Goal: Obtain resource: Download file/media

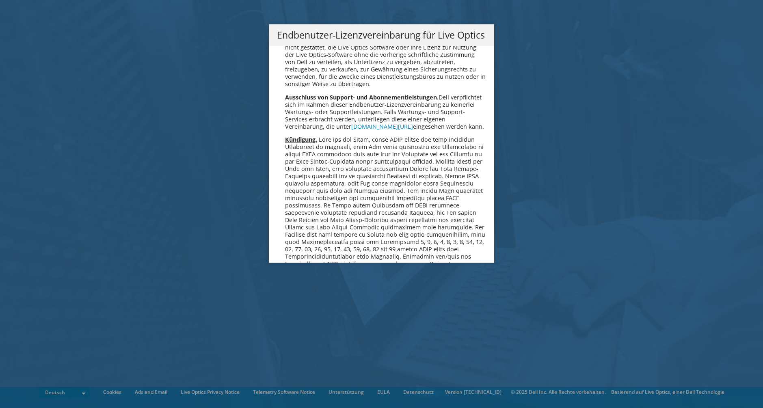
click at [486, 119] on div "Bitte Read Sie die folgende Lizenzvereinbarung. Sie müssen die Bedingungen dies…" at bounding box center [381, 154] width 225 height 217
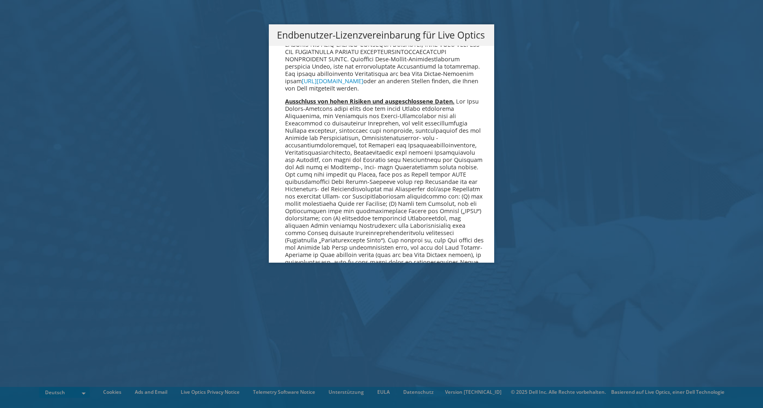
scroll to position [3992, 0]
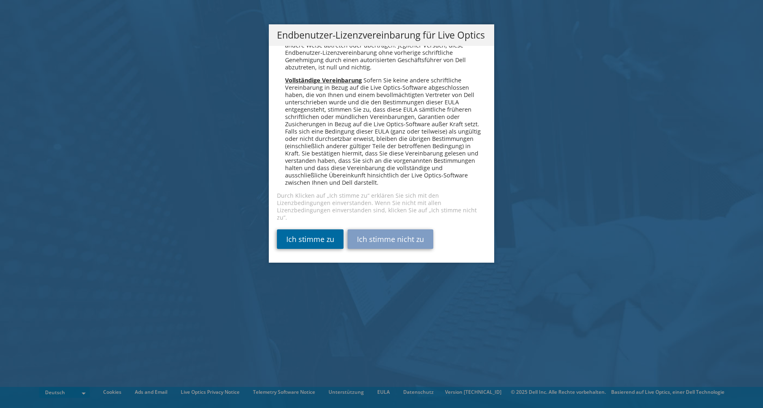
click at [315, 236] on link "Ich stimme zu" at bounding box center [310, 238] width 67 height 19
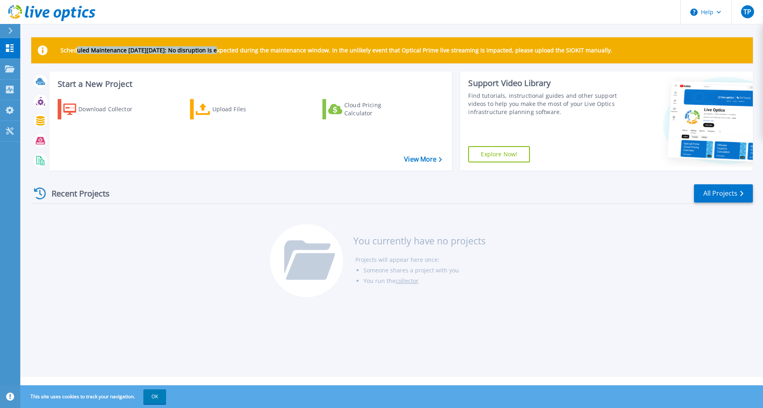
drag, startPoint x: 78, startPoint y: 49, endPoint x: 221, endPoint y: 52, distance: 143.0
click at [221, 52] on p "Scheduled Maintenance on Monday 22nd September: No disruption is expected durin…" at bounding box center [337, 50] width 552 height 6
click at [111, 117] on div "Download Collector" at bounding box center [110, 109] width 65 height 16
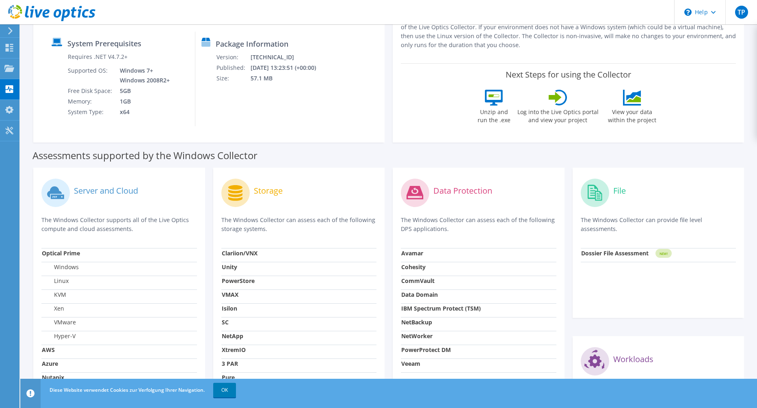
scroll to position [122, 0]
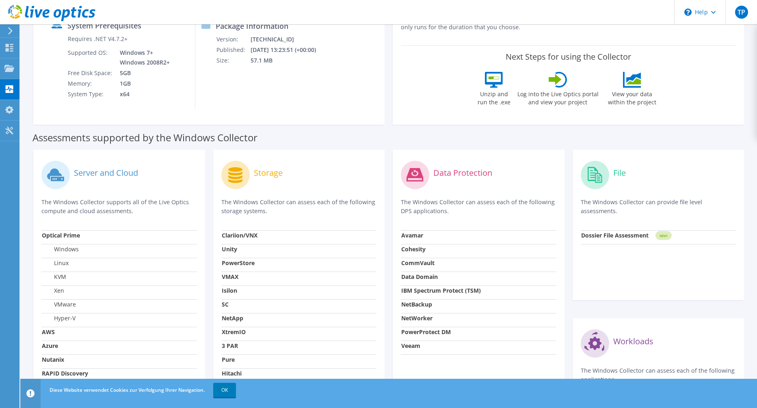
drag, startPoint x: 425, startPoint y: 200, endPoint x: 536, endPoint y: 197, distance: 111.3
click at [536, 198] on p "The Windows Collector can assess each of the following DPS applications." at bounding box center [479, 207] width 156 height 18
drag, startPoint x: 469, startPoint y: 201, endPoint x: 560, endPoint y: 204, distance: 90.6
click at [560, 204] on div "Data Protection The Windows Collector can assess each of the following DPS appl…" at bounding box center [479, 309] width 172 height 319
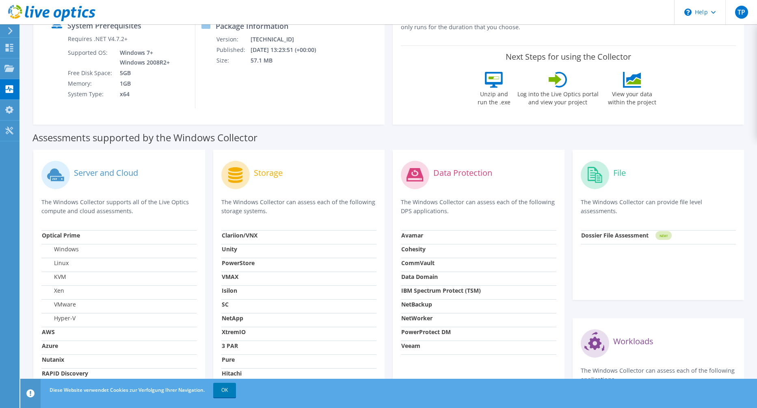
click at [560, 204] on div "Data Protection The Windows Collector can assess each of the following DPS appl…" at bounding box center [479, 309] width 172 height 319
drag, startPoint x: 414, startPoint y: 209, endPoint x: 409, endPoint y: 208, distance: 5.8
click at [409, 208] on p "The Windows Collector can assess each of the following DPS applications." at bounding box center [479, 207] width 156 height 18
drag, startPoint x: 403, startPoint y: 202, endPoint x: 435, endPoint y: 205, distance: 32.2
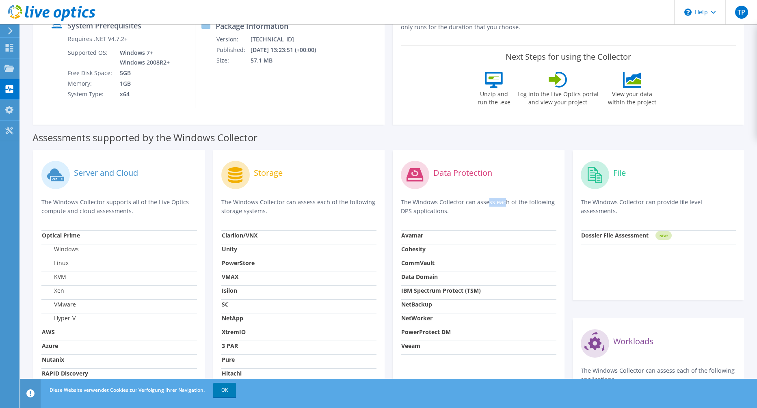
click at [435, 205] on p "The Windows Collector can assess each of the following DPS applications." at bounding box center [479, 207] width 156 height 18
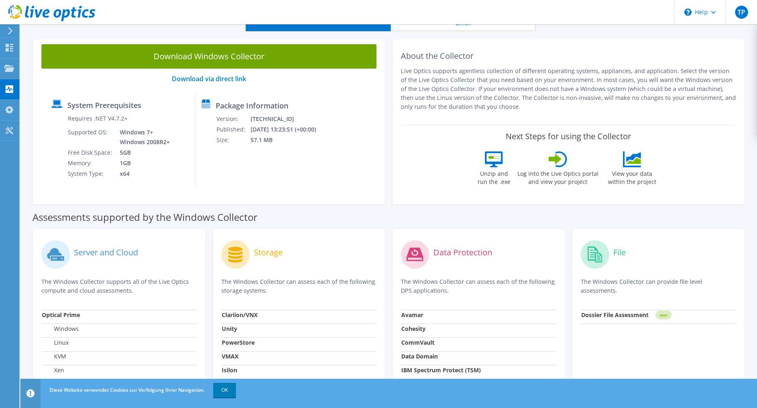
scroll to position [41, 0]
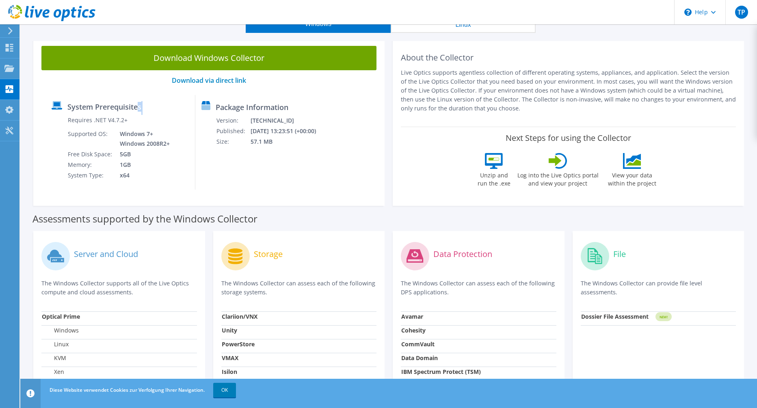
drag, startPoint x: 64, startPoint y: 118, endPoint x: 139, endPoint y: 109, distance: 76.1
click at [139, 109] on div "System Prerequisites Requires .NET V4.7.2+ Supported OS: Windows 7+ Windows 200…" at bounding box center [120, 142] width 150 height 95
click at [139, 109] on label "System Prerequisites" at bounding box center [104, 107] width 74 height 8
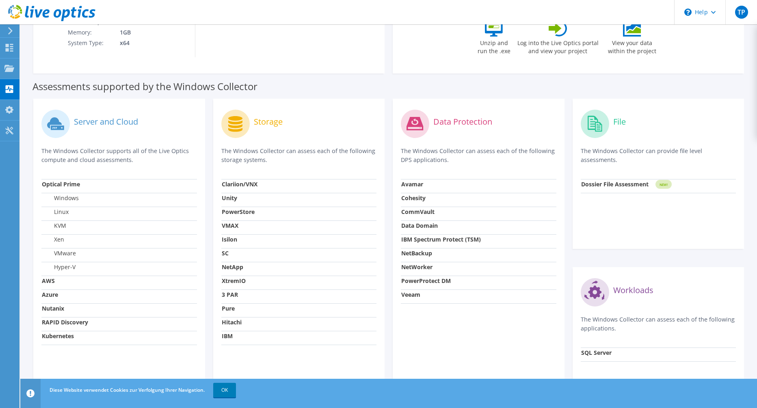
scroll to position [203, 0]
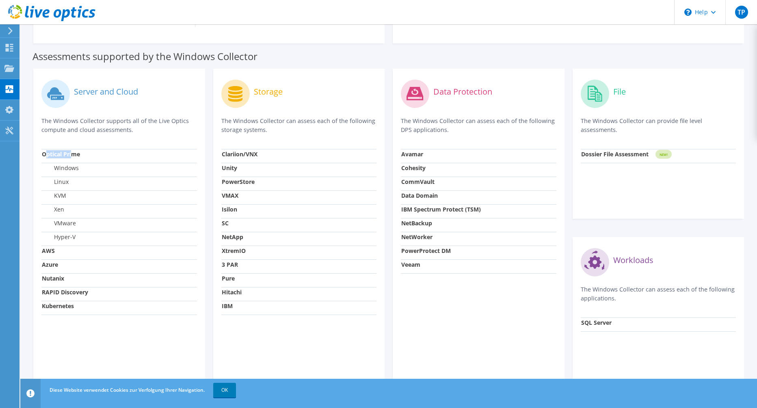
drag, startPoint x: 44, startPoint y: 156, endPoint x: 74, endPoint y: 157, distance: 29.3
click at [74, 157] on strong "Optical Prime" at bounding box center [61, 154] width 38 height 8
drag, startPoint x: 82, startPoint y: 156, endPoint x: 44, endPoint y: 157, distance: 37.4
click at [44, 157] on td "Optical Prime" at bounding box center [119, 156] width 156 height 14
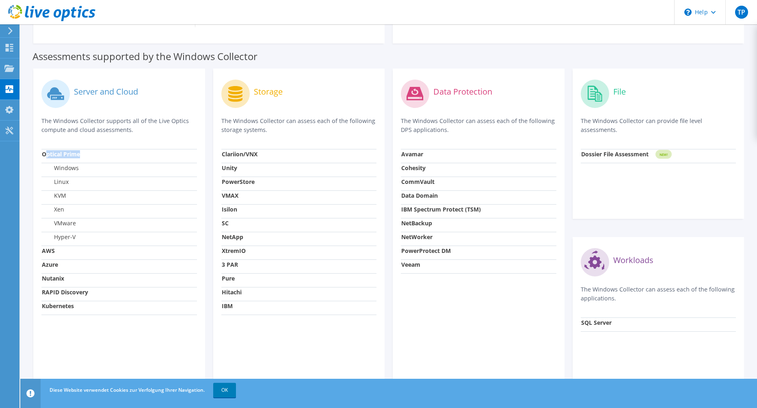
click at [44, 157] on strong "Optical Prime" at bounding box center [61, 154] width 38 height 8
drag, startPoint x: 41, startPoint y: 157, endPoint x: 78, endPoint y: 157, distance: 37.0
click at [78, 157] on div "Server and Cloud The Windows Collector supports all of the Live Optics compute …" at bounding box center [119, 228] width 172 height 319
click at [78, 157] on strong "Optical Prime" at bounding box center [61, 154] width 38 height 8
drag, startPoint x: 84, startPoint y: 157, endPoint x: 46, endPoint y: 157, distance: 37.4
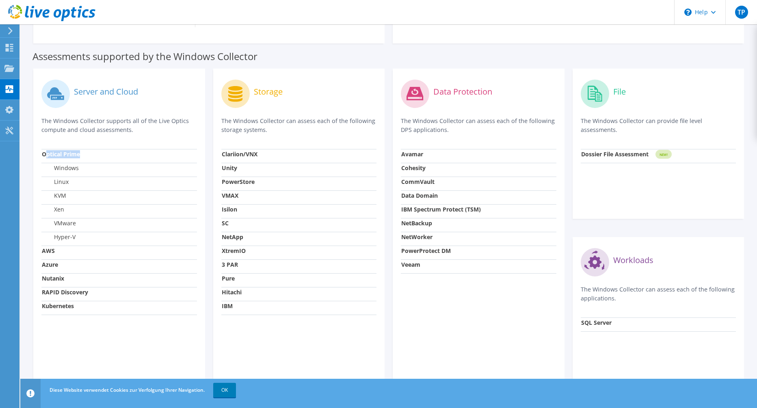
click at [46, 157] on td "Optical Prime" at bounding box center [119, 156] width 156 height 14
click at [46, 157] on strong "Optical Prime" at bounding box center [61, 154] width 38 height 8
drag, startPoint x: 44, startPoint y: 157, endPoint x: 108, endPoint y: 156, distance: 63.8
click at [108, 156] on td "Optical Prime" at bounding box center [119, 156] width 156 height 14
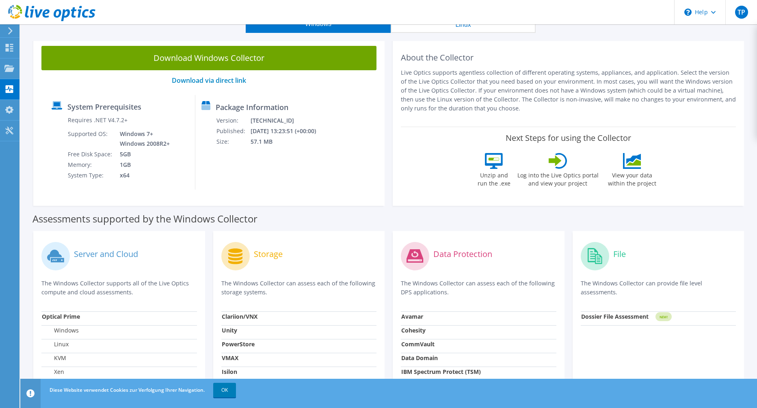
scroll to position [0, 0]
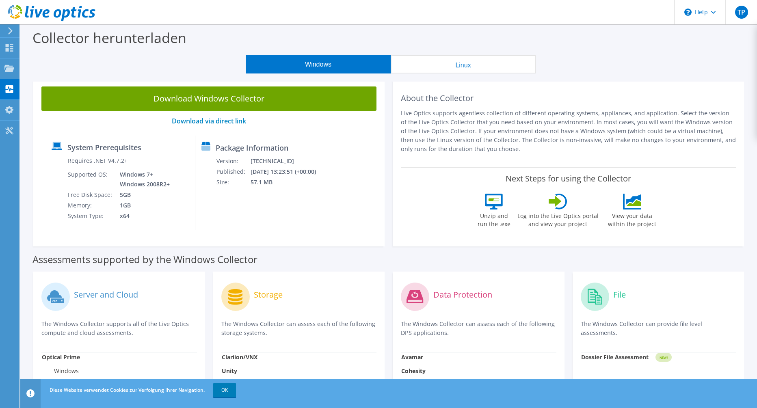
click at [402, 69] on button "Linux" at bounding box center [463, 64] width 145 height 18
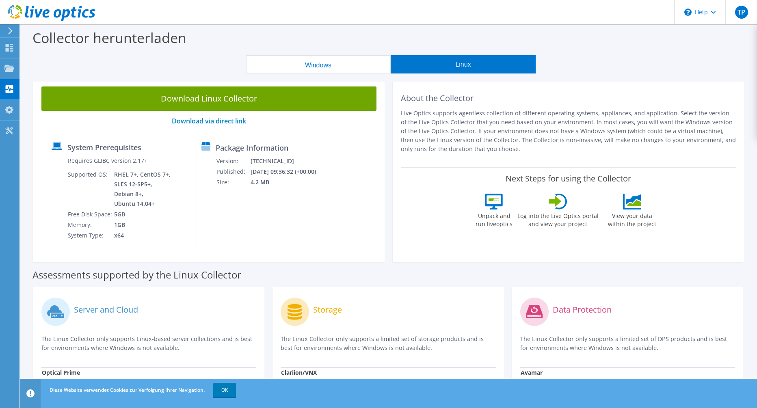
click at [357, 66] on button "Windows" at bounding box center [318, 64] width 145 height 18
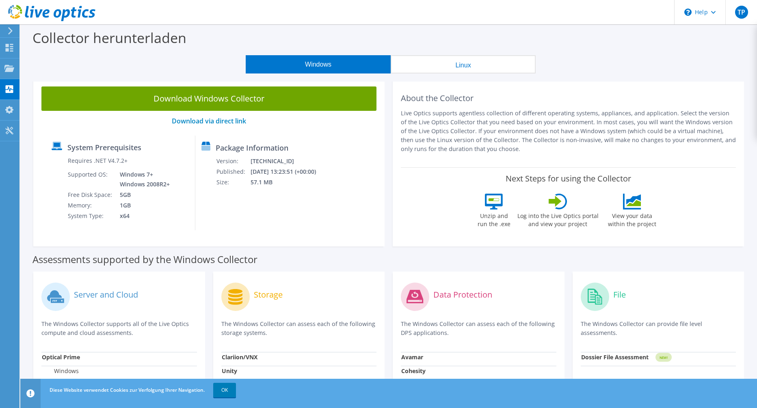
click at [444, 55] on div "Collector herunterladen" at bounding box center [388, 39] width 729 height 31
click at [411, 61] on button "Linux" at bounding box center [463, 64] width 145 height 18
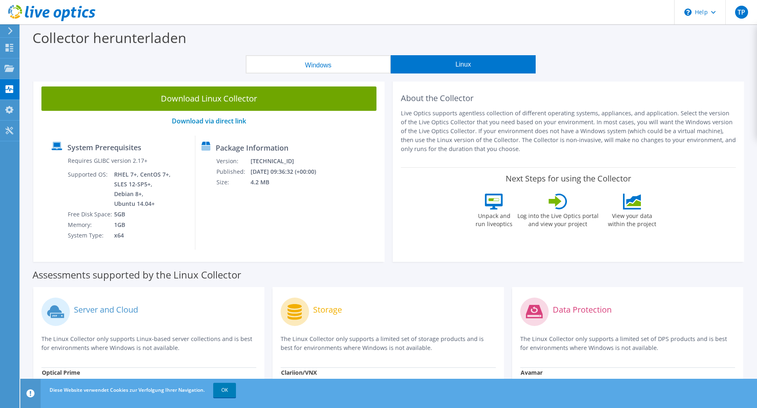
click at [364, 54] on div "Collector herunterladen" at bounding box center [388, 39] width 729 height 31
click at [356, 61] on button "Windows" at bounding box center [318, 64] width 145 height 18
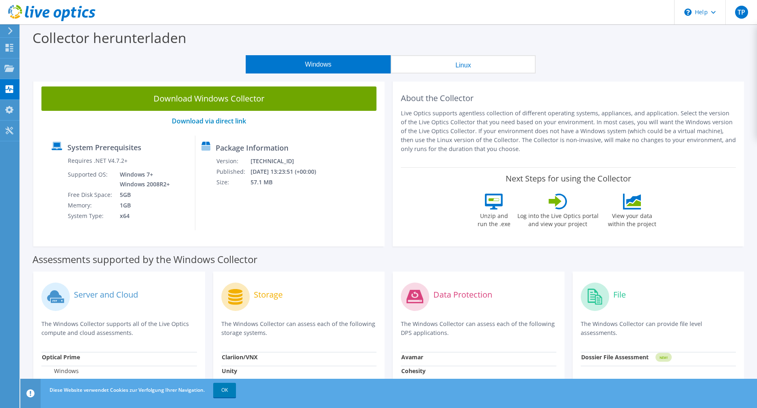
click at [445, 61] on button "Linux" at bounding box center [463, 64] width 145 height 18
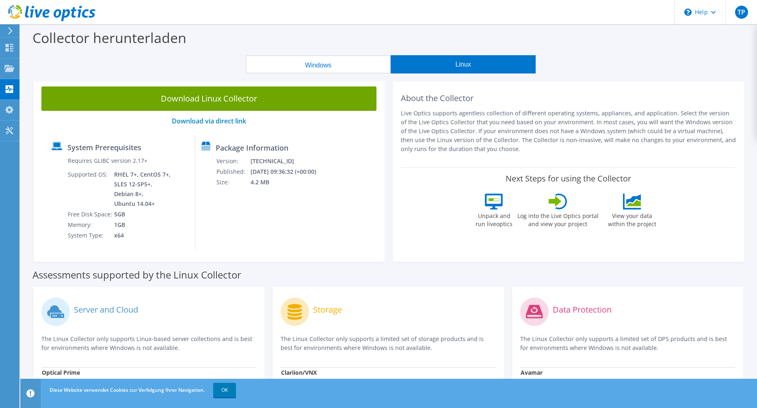
click at [349, 60] on button "Windows" at bounding box center [318, 64] width 145 height 18
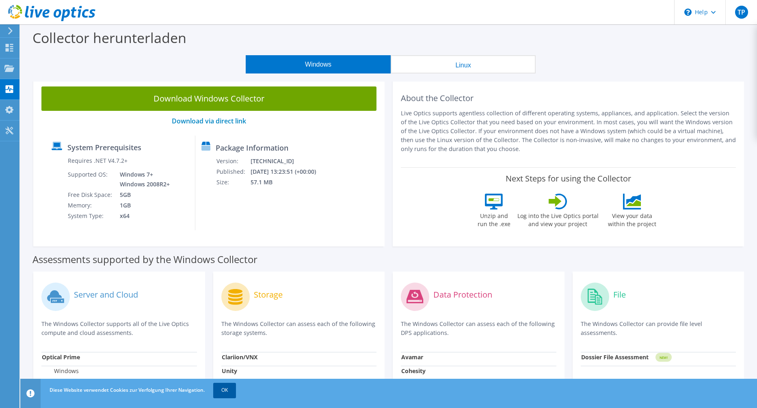
click at [229, 395] on link "OK" at bounding box center [224, 390] width 23 height 15
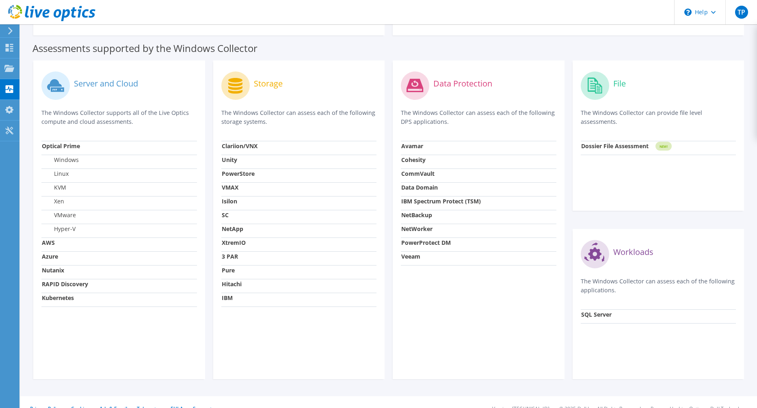
scroll to position [224, 0]
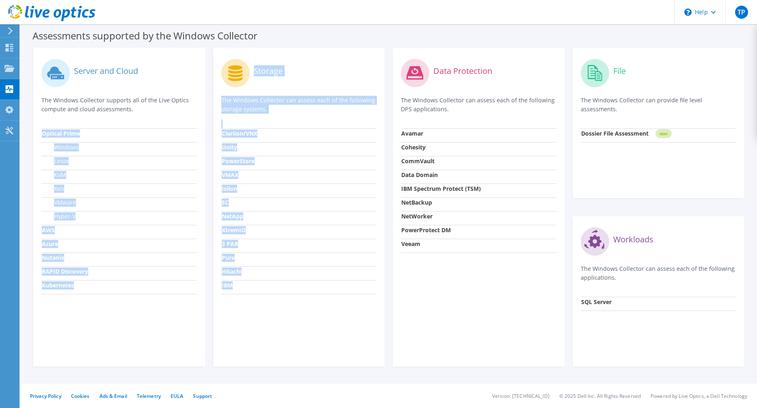
drag, startPoint x: 235, startPoint y: 281, endPoint x: 205, endPoint y: 279, distance: 30.5
click at [205, 279] on div "Server and Cloud The Windows Collector supports all of the Live Optics compute …" at bounding box center [388, 207] width 719 height 327
click at [217, 268] on div "Storage The Windows Collector can assess each of the following storage systems.…" at bounding box center [299, 207] width 172 height 319
click at [225, 268] on strong "Hitachi" at bounding box center [232, 272] width 20 height 8
click at [228, 270] on strong "Hitachi" at bounding box center [232, 272] width 20 height 8
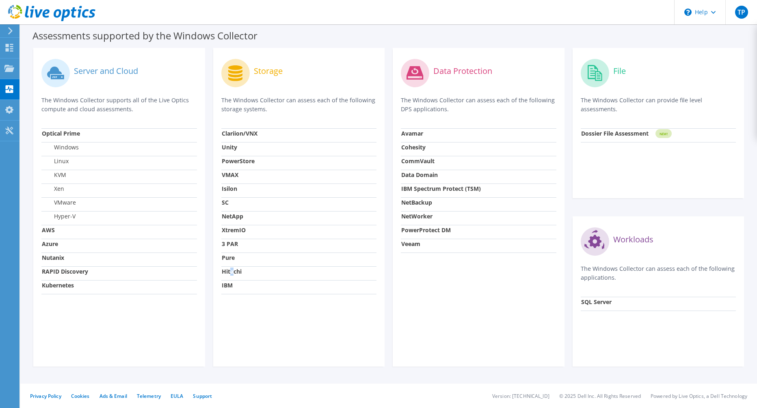
drag, startPoint x: 232, startPoint y: 270, endPoint x: 238, endPoint y: 271, distance: 6.1
click at [232, 270] on strong "Hitachi" at bounding box center [232, 272] width 20 height 8
click at [242, 272] on td "Hitachi" at bounding box center [299, 273] width 156 height 14
drag, startPoint x: 242, startPoint y: 272, endPoint x: 225, endPoint y: 272, distance: 17.9
click at [225, 272] on td "Hitachi" at bounding box center [299, 273] width 156 height 14
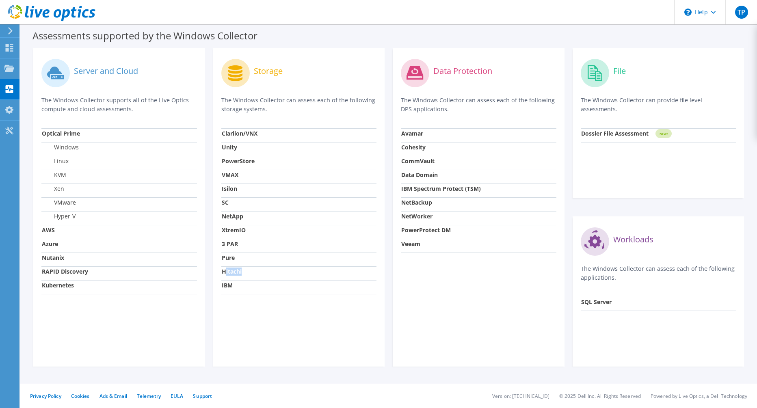
click at [225, 272] on strong "Hitachi" at bounding box center [232, 272] width 20 height 8
drag, startPoint x: 221, startPoint y: 258, endPoint x: 234, endPoint y: 258, distance: 12.6
click at [234, 258] on td "Pure" at bounding box center [299, 260] width 156 height 14
click at [234, 258] on strong "Pure" at bounding box center [228, 258] width 13 height 8
drag, startPoint x: 239, startPoint y: 244, endPoint x: 220, endPoint y: 246, distance: 19.1
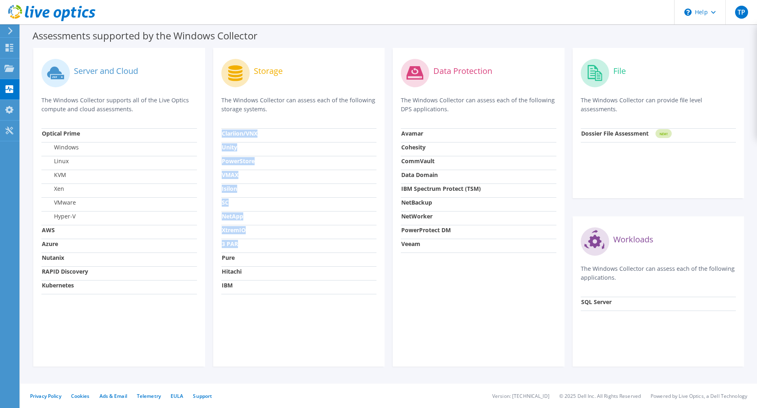
click at [220, 246] on div "Storage The Windows Collector can assess each of the following storage systems.…" at bounding box center [299, 207] width 172 height 319
drag, startPoint x: 221, startPoint y: 226, endPoint x: 255, endPoint y: 233, distance: 35.1
click at [255, 233] on div "Storage The Windows Collector can assess each of the following storage systems.…" at bounding box center [299, 207] width 172 height 319
click at [255, 233] on td "XtremIO" at bounding box center [299, 232] width 156 height 14
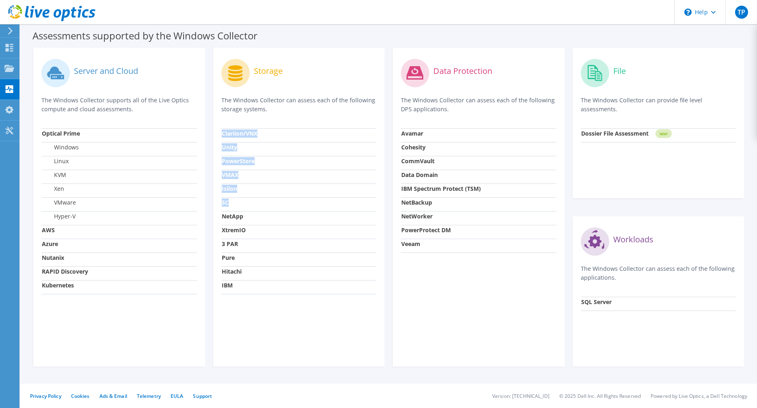
drag, startPoint x: 247, startPoint y: 209, endPoint x: 214, endPoint y: 211, distance: 33.0
click at [214, 211] on div "Storage The Windows Collector can assess each of the following storage systems.…" at bounding box center [299, 207] width 172 height 319
click at [230, 173] on strong "VMAX" at bounding box center [230, 175] width 17 height 8
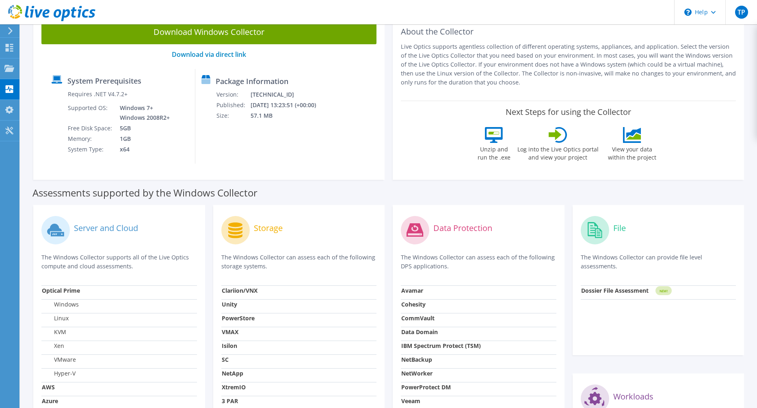
scroll to position [0, 0]
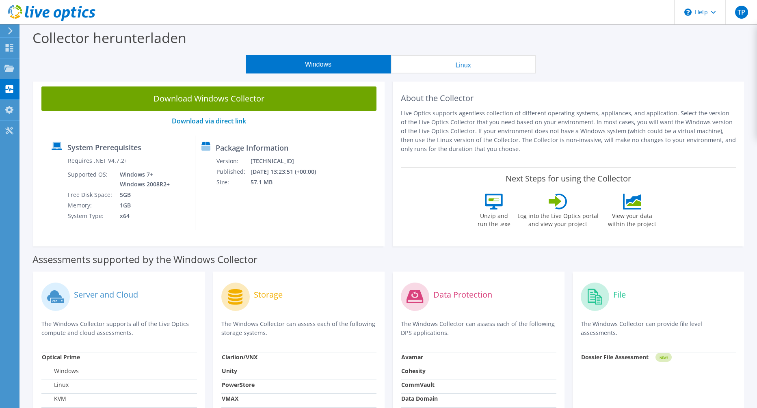
click at [447, 60] on button "Linux" at bounding box center [463, 64] width 145 height 18
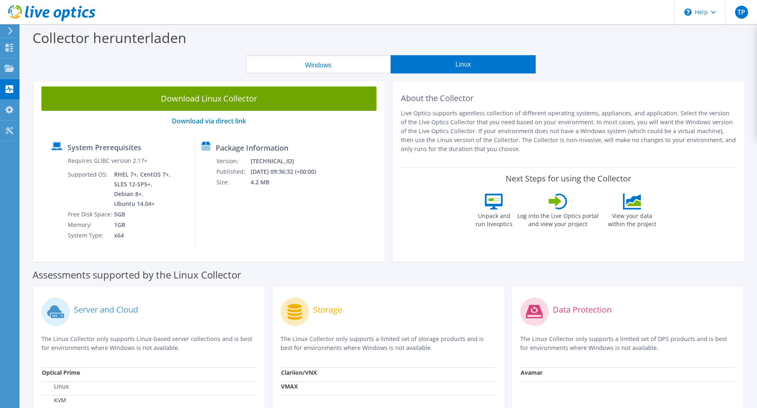
click at [305, 59] on button "Windows" at bounding box center [318, 64] width 145 height 18
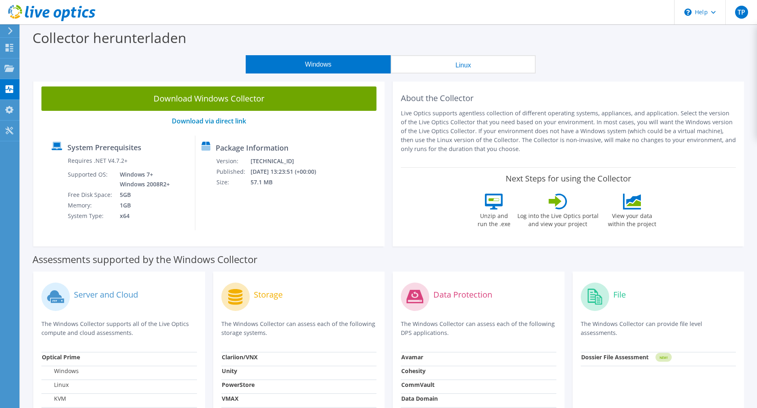
click at [435, 64] on button "Linux" at bounding box center [463, 64] width 145 height 18
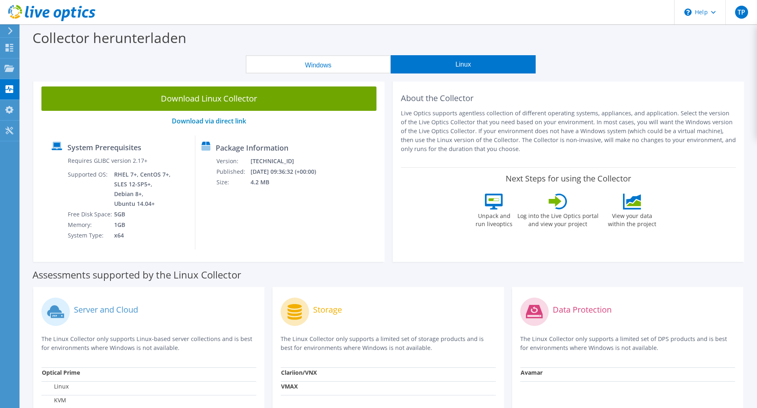
click at [342, 59] on button "Windows" at bounding box center [318, 64] width 145 height 18
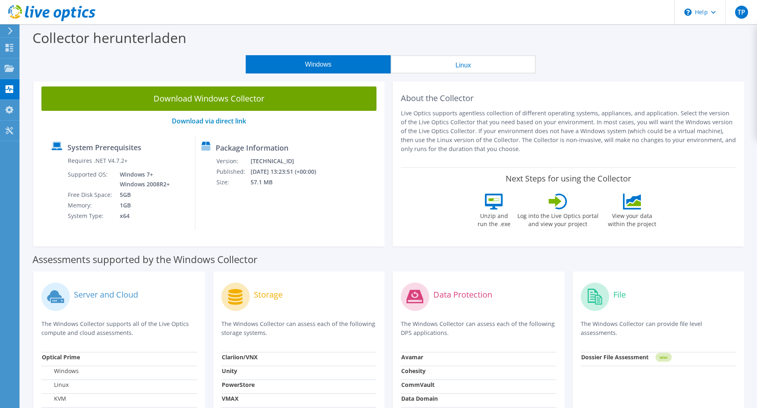
click at [419, 62] on button "Linux" at bounding box center [463, 64] width 145 height 18
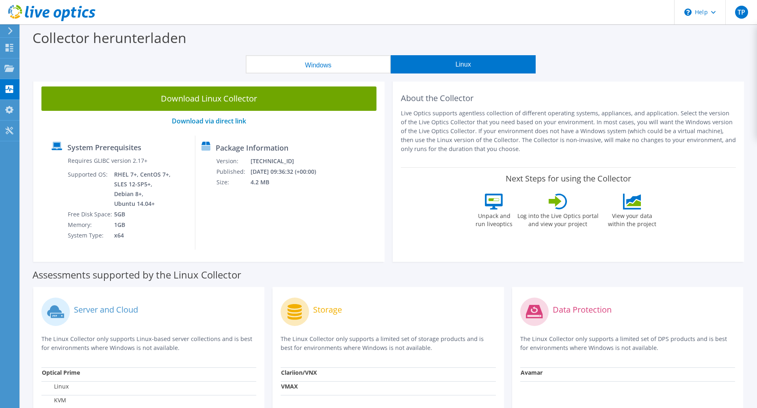
click at [360, 64] on button "Windows" at bounding box center [318, 64] width 145 height 18
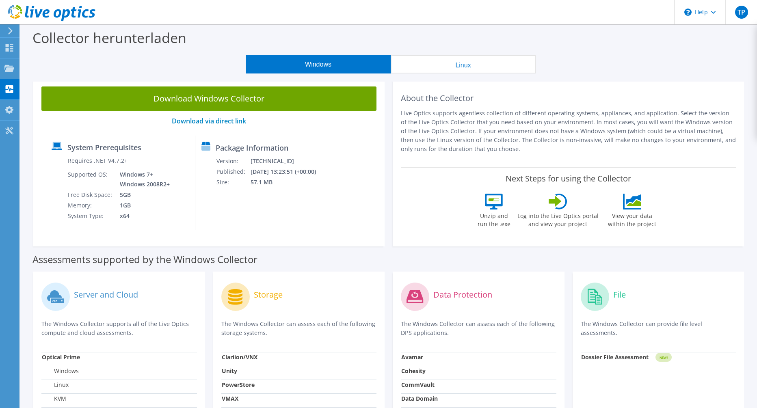
click at [410, 61] on button "Linux" at bounding box center [463, 64] width 145 height 18
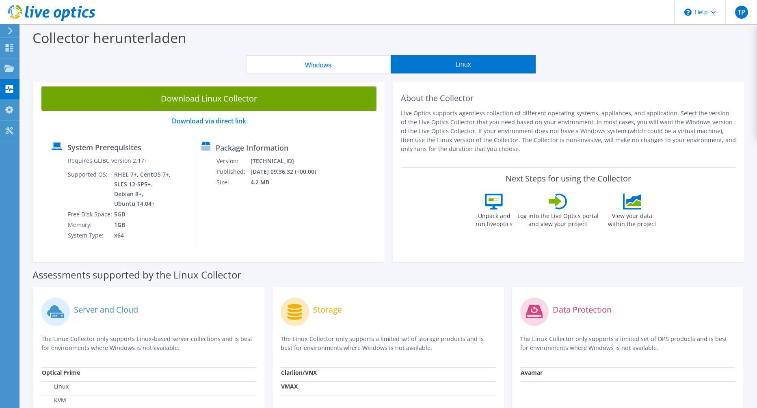
click at [360, 64] on button "Windows" at bounding box center [318, 64] width 145 height 18
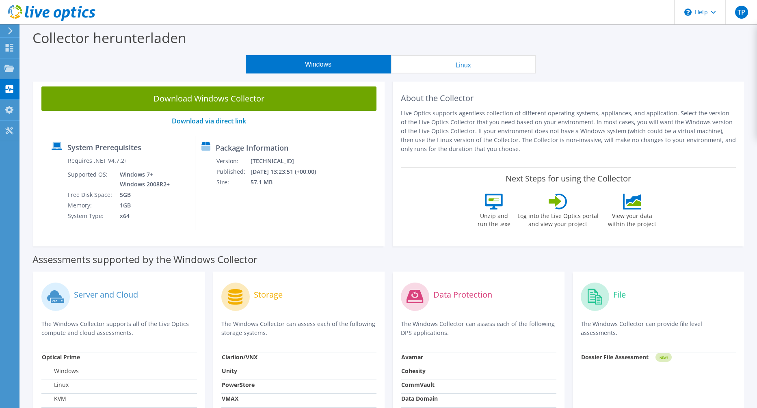
click at [410, 68] on button "Linux" at bounding box center [463, 64] width 145 height 18
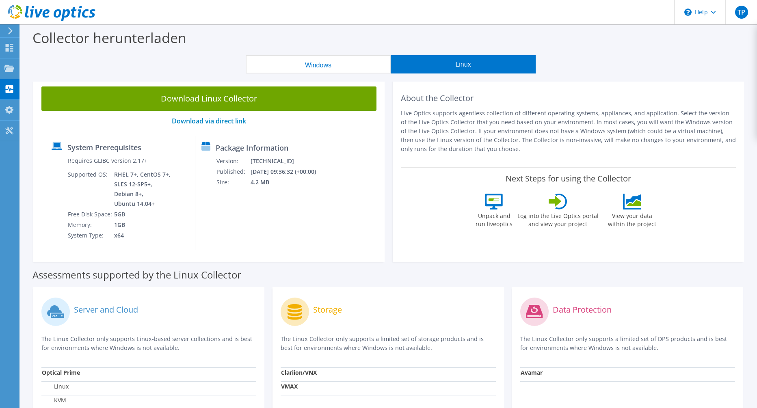
click at [361, 64] on button "Windows" at bounding box center [318, 64] width 145 height 18
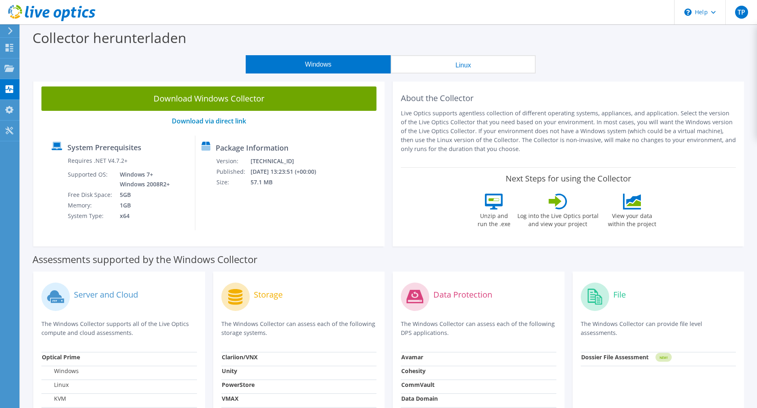
click at [404, 61] on button "Linux" at bounding box center [463, 64] width 145 height 18
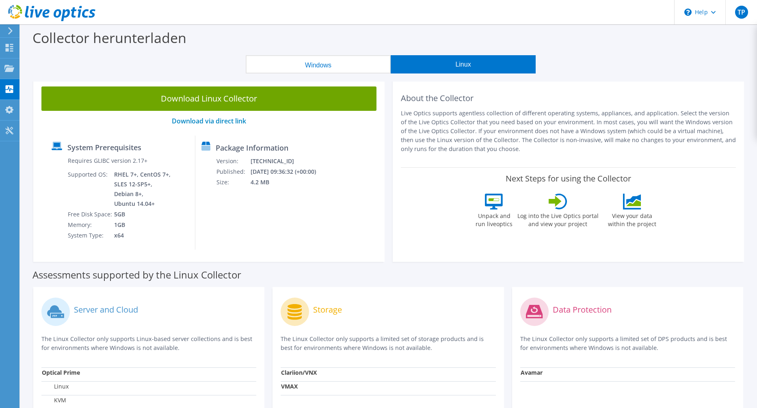
click at [373, 63] on button "Windows" at bounding box center [318, 64] width 145 height 18
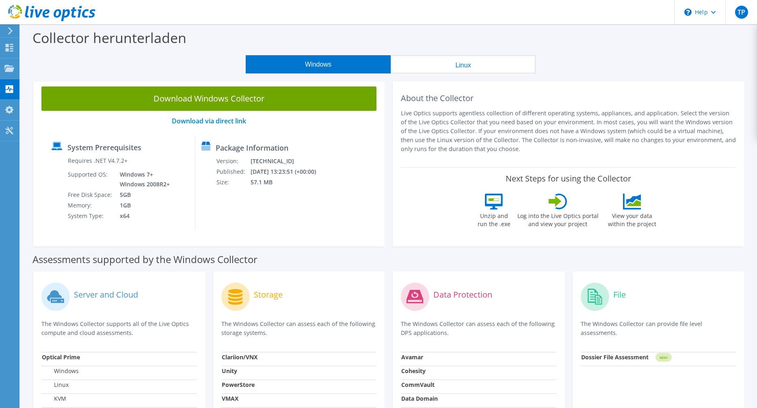
drag, startPoint x: 411, startPoint y: 65, endPoint x: 386, endPoint y: 66, distance: 25.6
click at [404, 66] on button "Linux" at bounding box center [463, 64] width 145 height 18
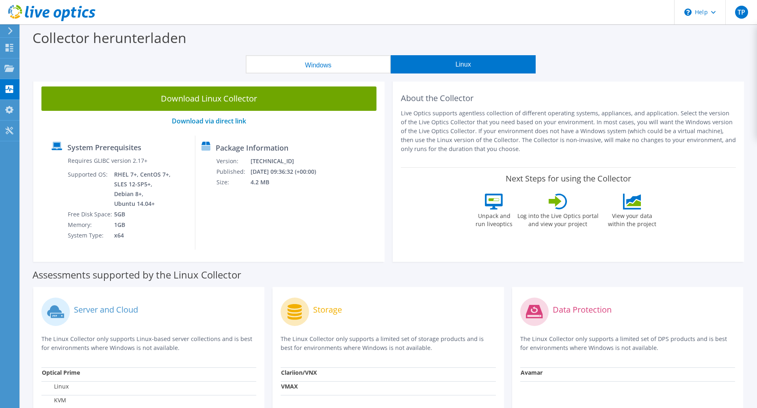
click at [377, 66] on button "Windows" at bounding box center [318, 64] width 145 height 18
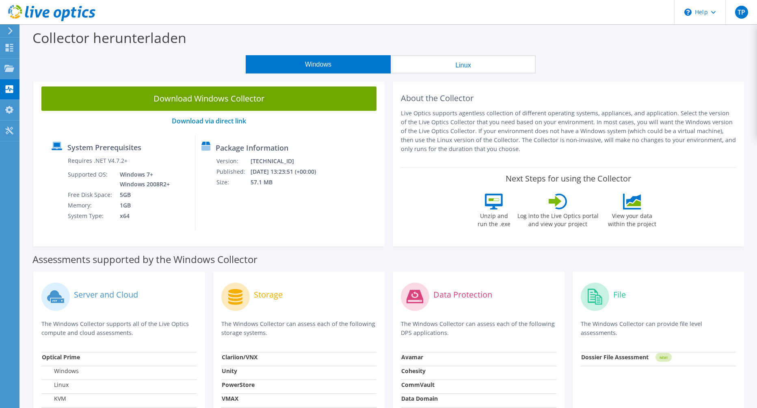
click at [406, 64] on button "Linux" at bounding box center [463, 64] width 145 height 18
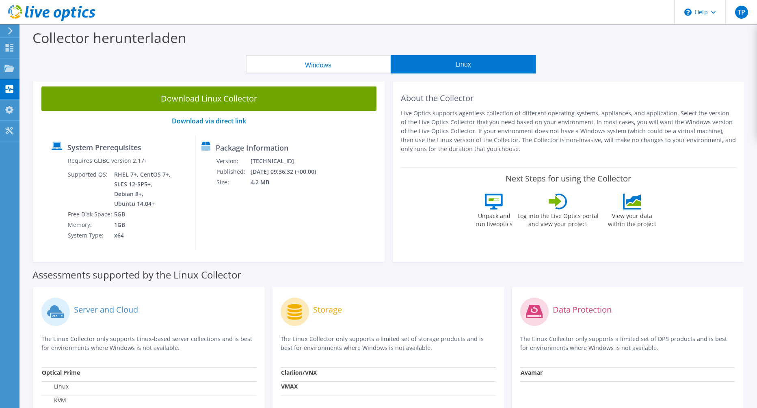
click at [377, 62] on button "Windows" at bounding box center [318, 64] width 145 height 18
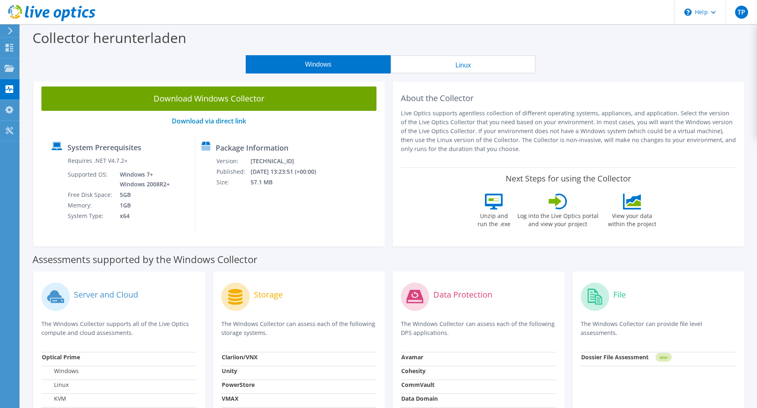
click at [435, 69] on button "Linux" at bounding box center [463, 64] width 145 height 18
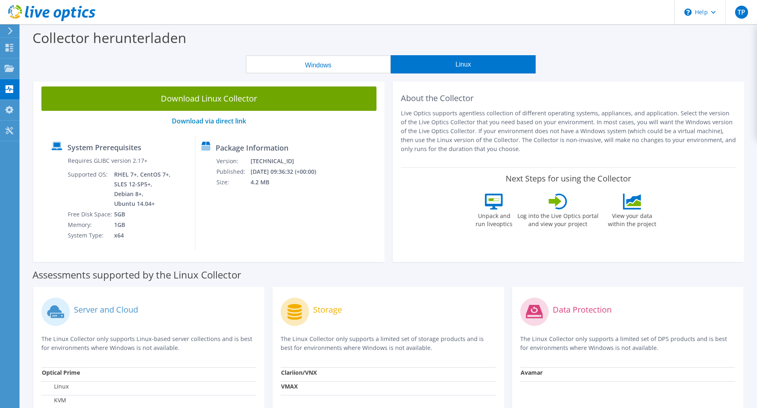
click at [360, 61] on button "Windows" at bounding box center [318, 64] width 145 height 18
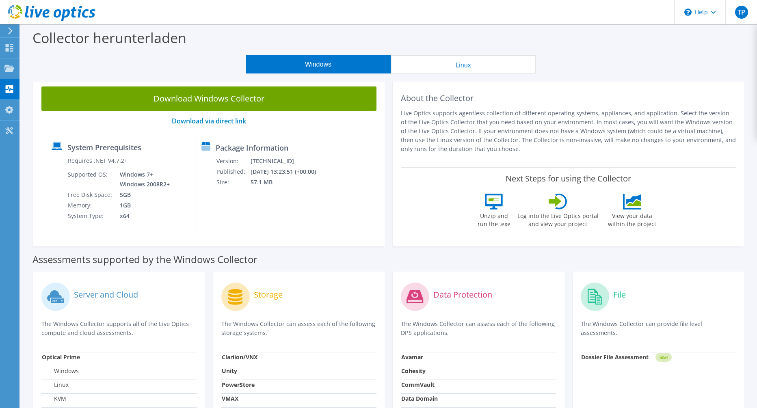
click at [414, 59] on button "Linux" at bounding box center [463, 64] width 145 height 18
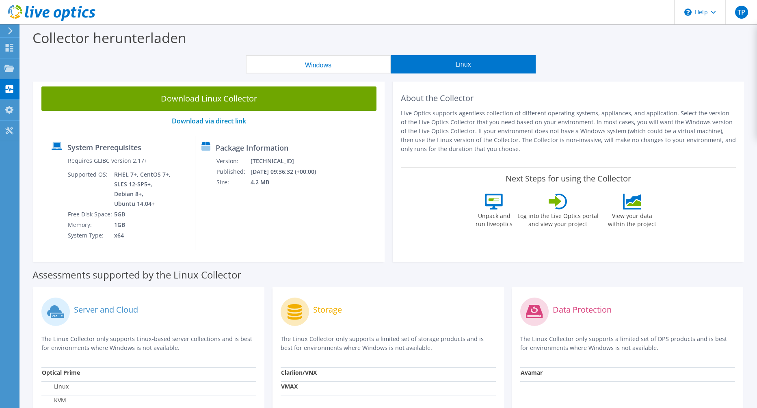
click at [368, 65] on button "Windows" at bounding box center [318, 64] width 145 height 18
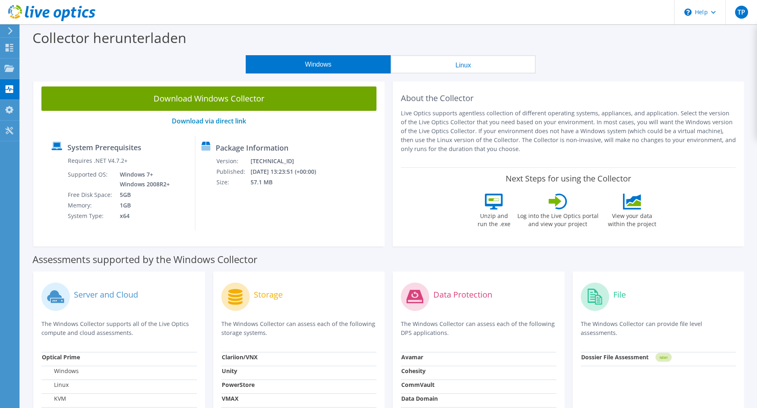
click at [397, 65] on button "Linux" at bounding box center [463, 64] width 145 height 18
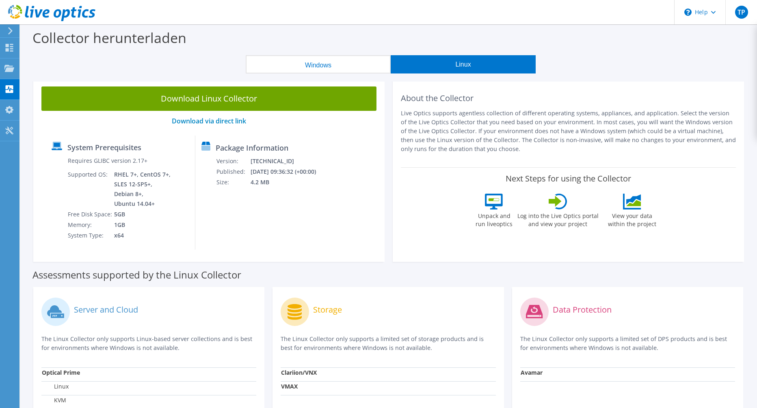
click at [397, 65] on button "Linux" at bounding box center [463, 64] width 145 height 18
click at [380, 58] on button "Windows" at bounding box center [318, 64] width 145 height 18
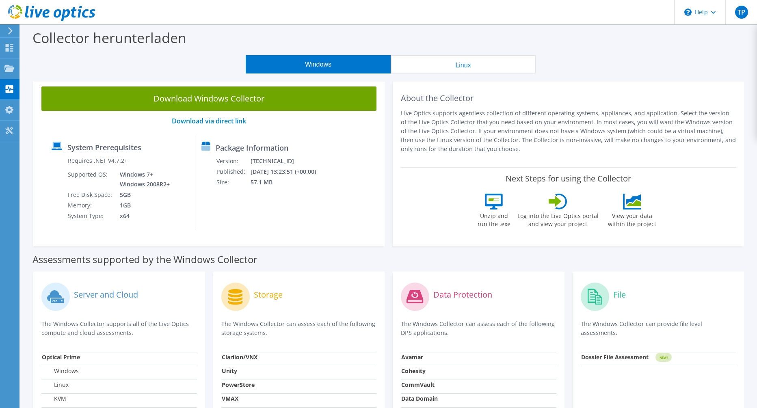
click at [398, 60] on button "Linux" at bounding box center [463, 64] width 145 height 18
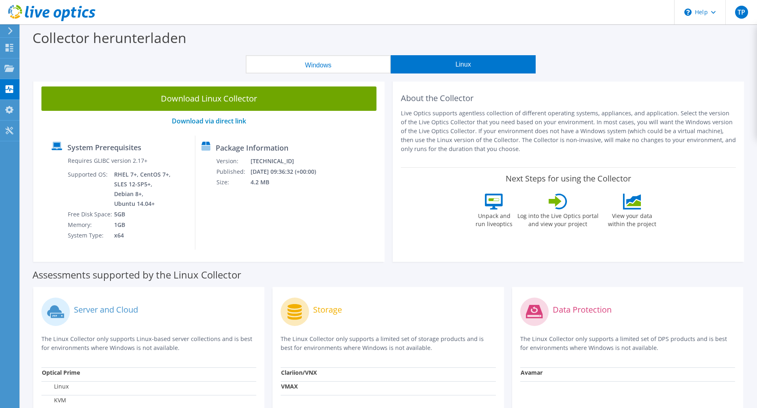
drag, startPoint x: 354, startPoint y: 62, endPoint x: 366, endPoint y: 63, distance: 11.8
click at [354, 62] on button "Windows" at bounding box center [318, 64] width 145 height 18
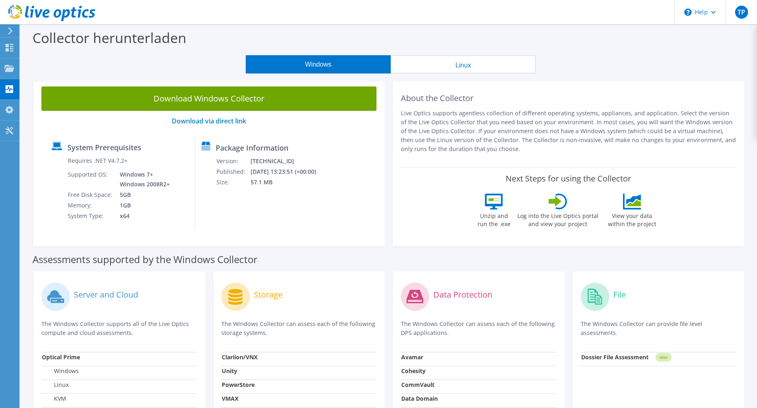
click at [412, 62] on button "Linux" at bounding box center [463, 64] width 145 height 18
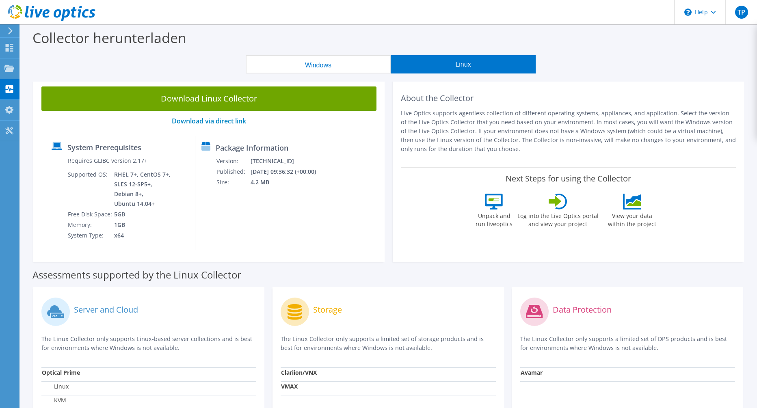
click at [347, 61] on button "Windows" at bounding box center [318, 64] width 145 height 18
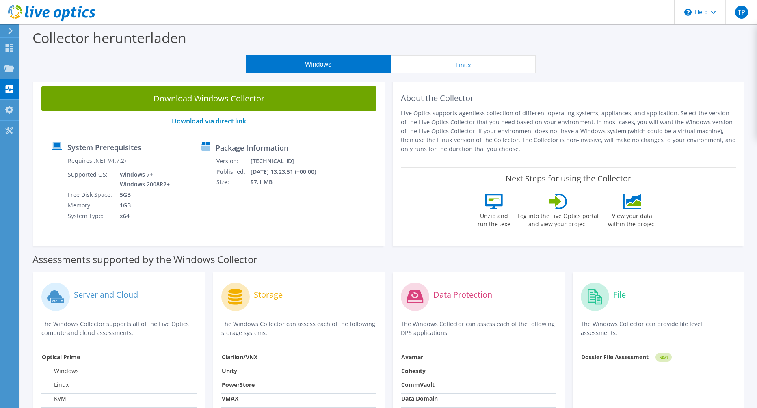
drag, startPoint x: 420, startPoint y: 58, endPoint x: 426, endPoint y: 58, distance: 6.9
click at [426, 58] on button "Linux" at bounding box center [463, 64] width 145 height 18
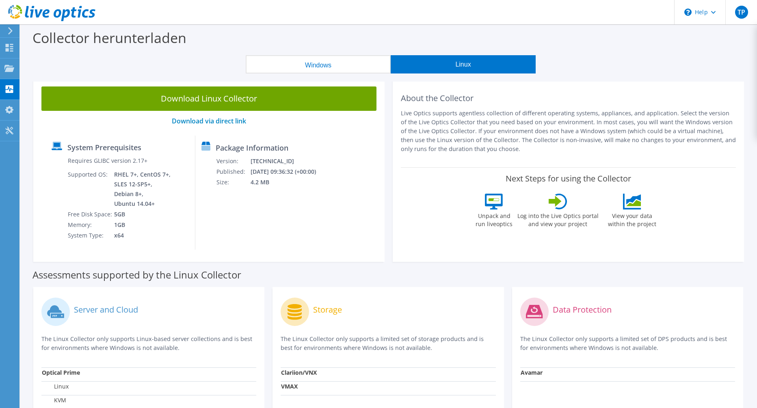
click at [337, 63] on button "Windows" at bounding box center [318, 64] width 145 height 18
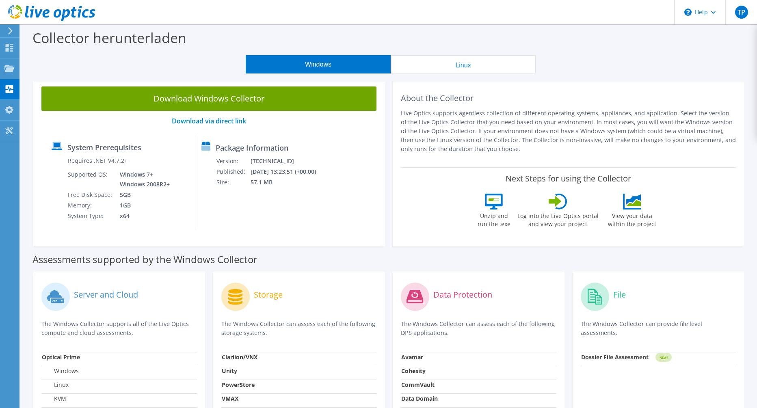
drag, startPoint x: 478, startPoint y: 61, endPoint x: 435, endPoint y: 58, distance: 43.2
click at [479, 61] on button "Linux" at bounding box center [463, 64] width 145 height 18
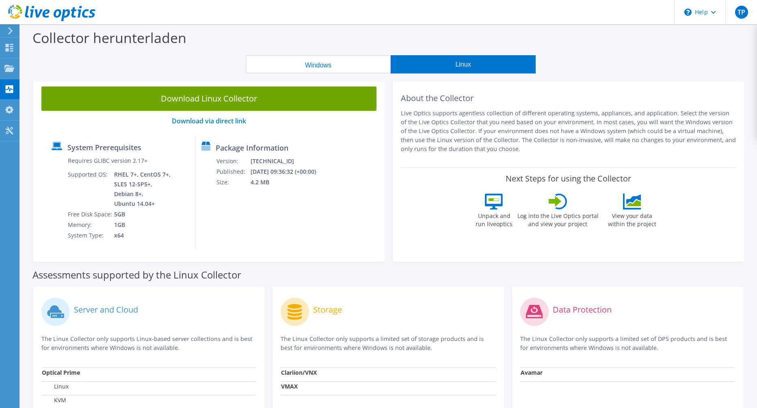
click at [353, 59] on button "Windows" at bounding box center [318, 64] width 145 height 18
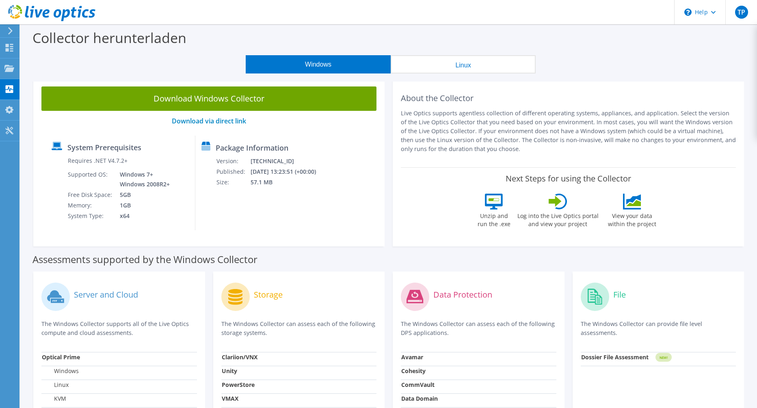
click at [428, 63] on button "Linux" at bounding box center [463, 64] width 145 height 18
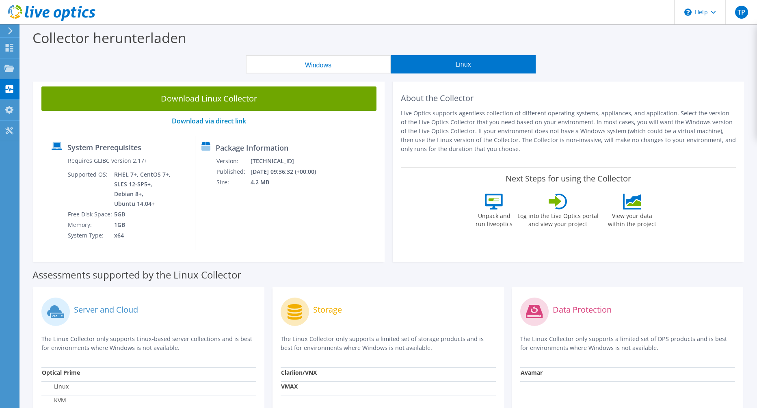
drag, startPoint x: 472, startPoint y: 62, endPoint x: 374, endPoint y: 56, distance: 98.9
click at [459, 61] on button "Linux" at bounding box center [463, 64] width 145 height 18
click at [320, 59] on button "Windows" at bounding box center [318, 64] width 145 height 18
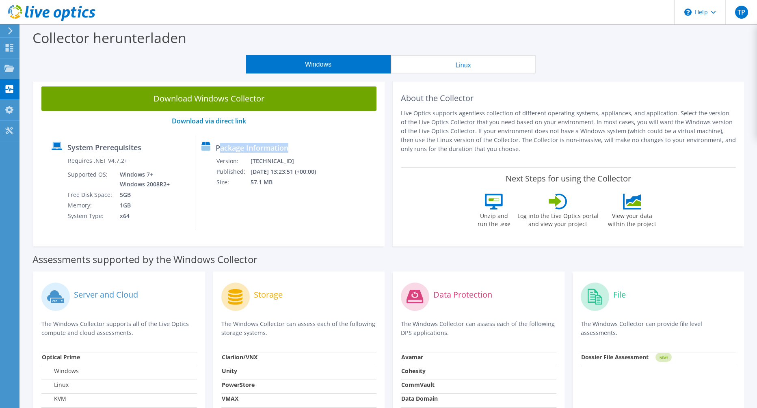
drag, startPoint x: 232, startPoint y: 148, endPoint x: 313, endPoint y: 152, distance: 80.9
click at [313, 152] on div "Package Information Version: 26.3.6.218 Published: 10.09.2025 13:23:51 (+00:00)…" at bounding box center [256, 183] width 123 height 95
drag, startPoint x: 302, startPoint y: 147, endPoint x: 230, endPoint y: 146, distance: 71.9
click at [230, 146] on div "Package Information Version: 26.3.6.218 Published: 10.09.2025 13:23:51 (+00:00)…" at bounding box center [256, 183] width 123 height 95
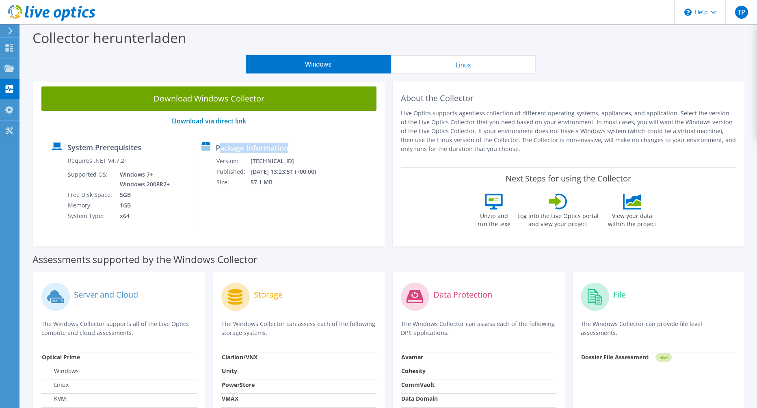
click at [230, 146] on label "Package Information" at bounding box center [252, 148] width 73 height 8
drag, startPoint x: 228, startPoint y: 146, endPoint x: 298, endPoint y: 151, distance: 69.6
click at [288, 151] on label "Package Information" at bounding box center [252, 148] width 73 height 8
drag, startPoint x: 303, startPoint y: 150, endPoint x: 229, endPoint y: 148, distance: 74.3
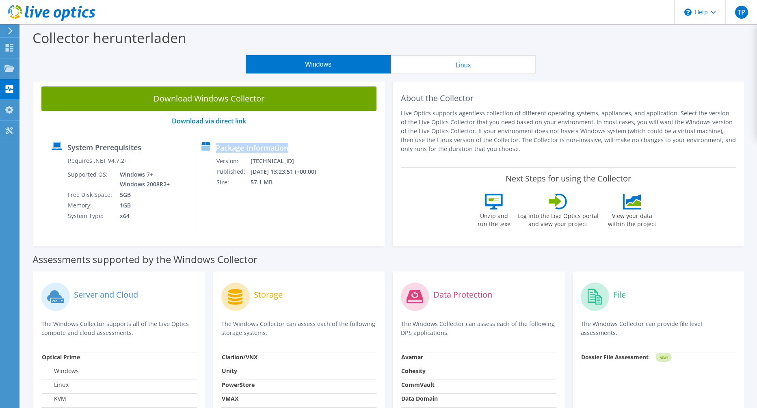
click at [229, 148] on div "Package Information Version: 26.3.6.218 Published: 10.09.2025 13:23:51 (+00:00)…" at bounding box center [256, 183] width 123 height 95
drag, startPoint x: 164, startPoint y: 149, endPoint x: 61, endPoint y: 150, distance: 102.7
click at [61, 150] on div "System Prerequisites" at bounding box center [120, 149] width 137 height 14
click at [66, 151] on div "System Prerequisites" at bounding box center [120, 149] width 137 height 14
drag, startPoint x: 68, startPoint y: 149, endPoint x: 139, endPoint y: 147, distance: 71.1
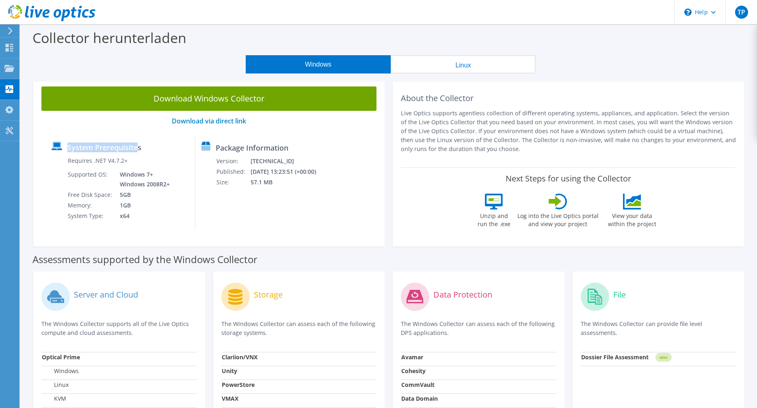
click at [139, 147] on label "System Prerequisites" at bounding box center [104, 147] width 74 height 8
drag, startPoint x: 141, startPoint y: 148, endPoint x: 71, endPoint y: 145, distance: 70.3
click at [71, 145] on label "System Prerequisites" at bounding box center [104, 147] width 74 height 8
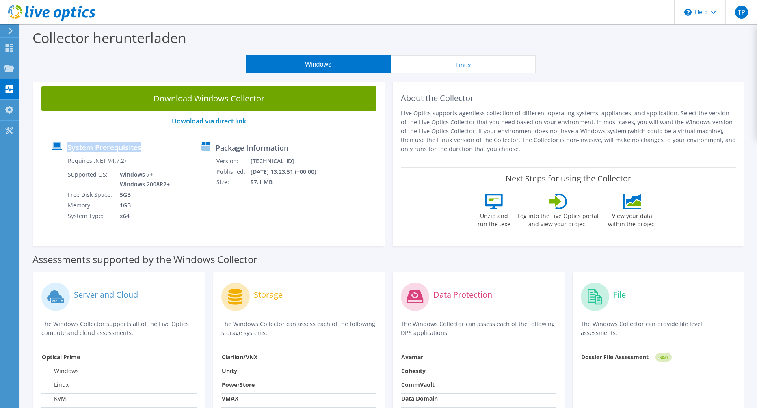
drag, startPoint x: 69, startPoint y: 146, endPoint x: 145, endPoint y: 150, distance: 76.0
click at [145, 150] on div "System Prerequisites" at bounding box center [120, 149] width 137 height 14
drag, startPoint x: 149, startPoint y: 149, endPoint x: 67, endPoint y: 149, distance: 81.2
click at [67, 149] on div "System Prerequisites" at bounding box center [120, 149] width 137 height 14
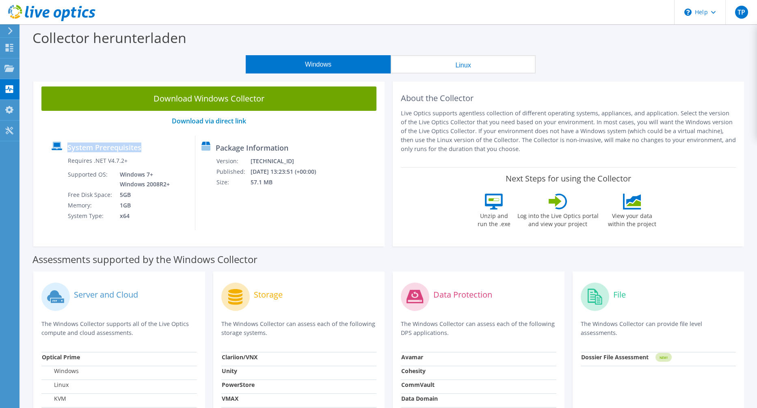
click at [67, 149] on label "System Prerequisites" at bounding box center [104, 147] width 74 height 8
drag, startPoint x: 117, startPoint y: 173, endPoint x: 154, endPoint y: 178, distance: 36.4
click at [154, 178] on td "Windows 7+ Windows 2008R2+" at bounding box center [143, 179] width 58 height 20
drag, startPoint x: 172, startPoint y: 185, endPoint x: 128, endPoint y: 178, distance: 44.0
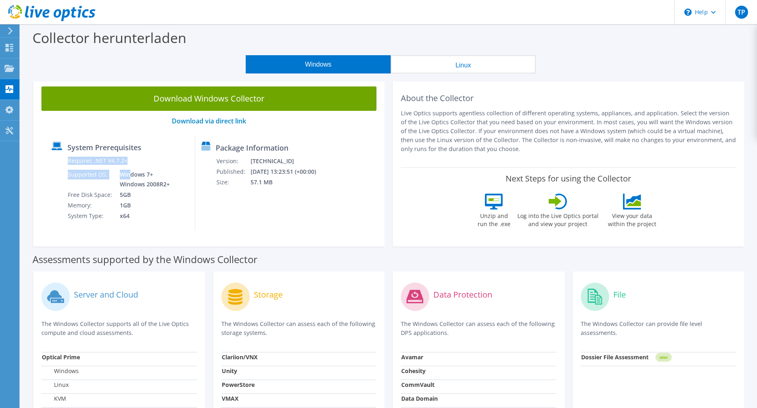
click at [128, 178] on div "System Prerequisites Requires .NET V4.7.2+ Supported OS: Windows 7+ Windows 200…" at bounding box center [120, 183] width 150 height 95
click at [128, 178] on td "Windows 7+ Windows 2008R2+" at bounding box center [143, 179] width 58 height 20
click at [120, 174] on td "Windows 7+ Windows 2008R2+" at bounding box center [143, 179] width 58 height 20
drag, startPoint x: 118, startPoint y: 174, endPoint x: 167, endPoint y: 186, distance: 50.7
click at [167, 186] on td "Windows 7+ Windows 2008R2+" at bounding box center [143, 179] width 58 height 20
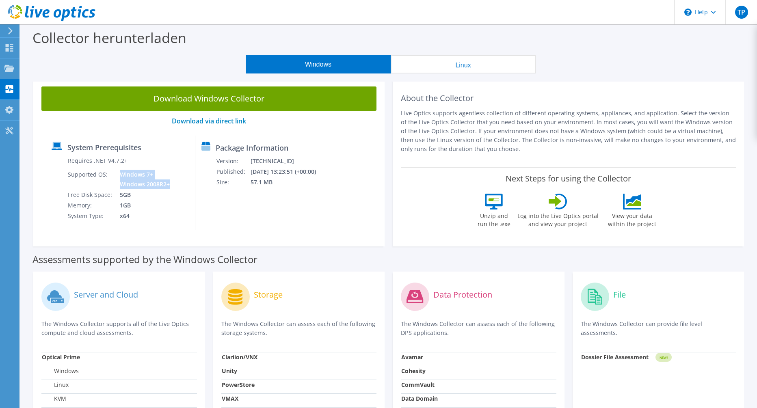
click at [166, 186] on td "Windows 7+ Windows 2008R2+" at bounding box center [143, 179] width 58 height 20
click at [142, 193] on td "5GB" at bounding box center [143, 195] width 58 height 11
click at [132, 208] on td "1GB" at bounding box center [143, 205] width 58 height 11
drag, startPoint x: 128, startPoint y: 216, endPoint x: 119, endPoint y: 170, distance: 47.6
click at [119, 170] on tbody "Requires .NET V4.7.2+ Supported OS: Windows 7+ Windows 2008R2+ Free Disk Space:…" at bounding box center [119, 189] width 104 height 66
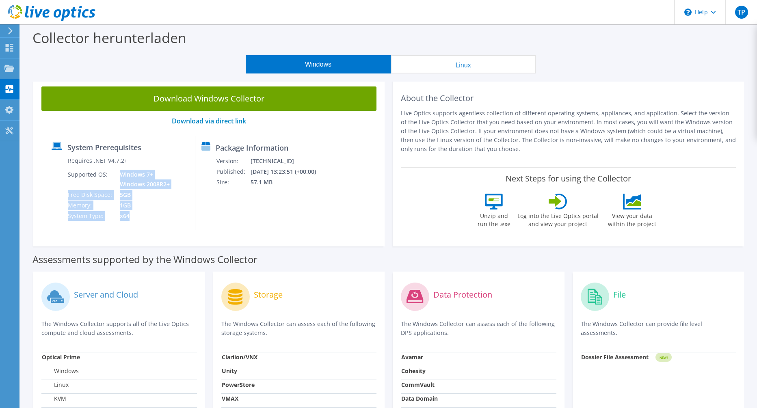
click at [119, 170] on td "Windows 7+ Windows 2008R2+" at bounding box center [143, 179] width 58 height 20
click at [119, 175] on td "Windows 7+ Windows 2008R2+" at bounding box center [143, 179] width 58 height 20
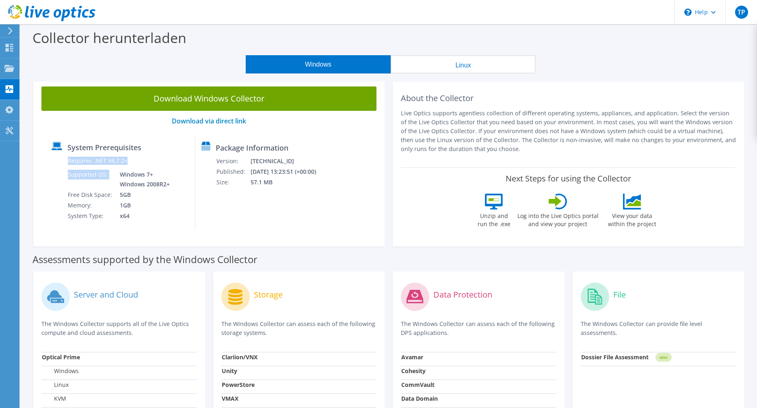
drag, startPoint x: 119, startPoint y: 175, endPoint x: 190, endPoint y: 203, distance: 76.0
click at [190, 203] on div "System Prerequisites Requires .NET V4.7.2+ Supported OS: Windows 7+ Windows 200…" at bounding box center [120, 183] width 150 height 95
drag, startPoint x: 137, startPoint y: 215, endPoint x: 111, endPoint y: 180, distance: 43.5
click at [111, 181] on tbody "Requires .NET V4.7.2+ Supported OS: Windows 7+ Windows 2008R2+ Free Disk Space:…" at bounding box center [119, 189] width 104 height 66
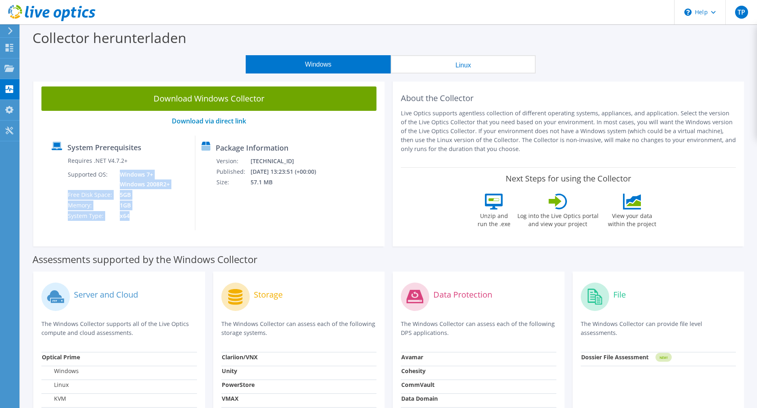
click at [111, 180] on td "Supported OS:" at bounding box center [90, 179] width 46 height 20
drag, startPoint x: 118, startPoint y: 172, endPoint x: 141, endPoint y: 218, distance: 51.2
click at [141, 218] on tbody "Requires .NET V4.7.2+ Supported OS: Windows 7+ Windows 2008R2+ Free Disk Space:…" at bounding box center [119, 189] width 104 height 66
click at [141, 218] on td "x64" at bounding box center [143, 216] width 58 height 11
drag, startPoint x: 133, startPoint y: 192, endPoint x: 121, endPoint y: 169, distance: 26.2
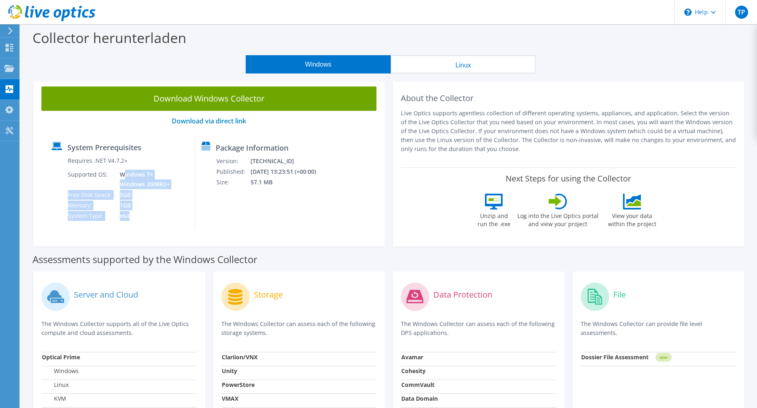
click at [121, 169] on tbody "Requires .NET V4.7.2+ Supported OS: Windows 7+ Windows 2008R2+ Free Disk Space:…" at bounding box center [119, 189] width 104 height 66
drag, startPoint x: 121, startPoint y: 169, endPoint x: 122, endPoint y: 176, distance: 7.4
click at [121, 169] on td "Windows 7+ Windows 2008R2+" at bounding box center [143, 179] width 58 height 20
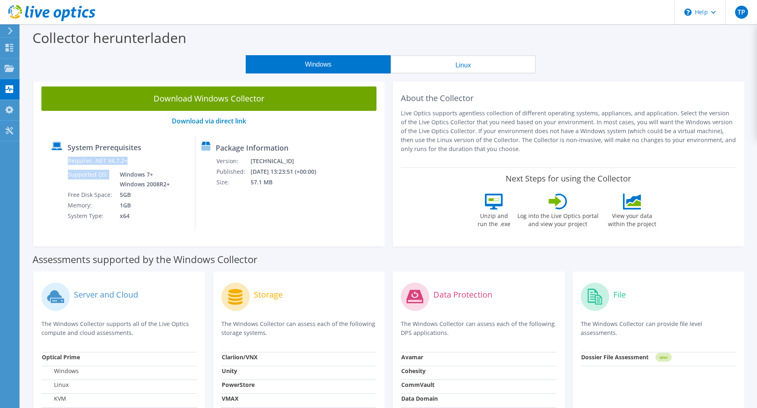
drag, startPoint x: 114, startPoint y: 173, endPoint x: 128, endPoint y: 225, distance: 54.3
click at [128, 225] on div "System Prerequisites Requires .NET V4.7.2+ Supported OS: Windows 7+ Windows 200…" at bounding box center [120, 183] width 150 height 95
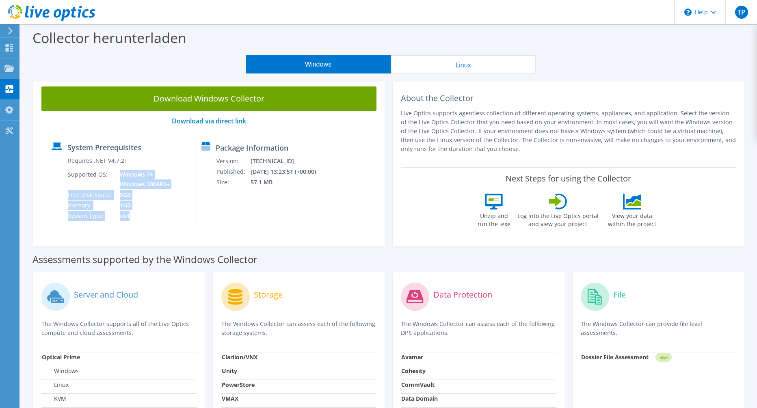
drag, startPoint x: 129, startPoint y: 218, endPoint x: 111, endPoint y: 175, distance: 46.8
click at [111, 175] on tbody "Requires .NET V4.7.2+ Supported OS: Windows 7+ Windows 2008R2+ Free Disk Space:…" at bounding box center [119, 189] width 104 height 66
click at [111, 175] on td "Supported OS:" at bounding box center [90, 179] width 46 height 20
drag, startPoint x: 115, startPoint y: 181, endPoint x: 121, endPoint y: 196, distance: 16.7
click at [121, 195] on tbody "Requires .NET V4.7.2+ Supported OS: Windows 7+ Windows 2008R2+ Free Disk Space:…" at bounding box center [119, 189] width 104 height 66
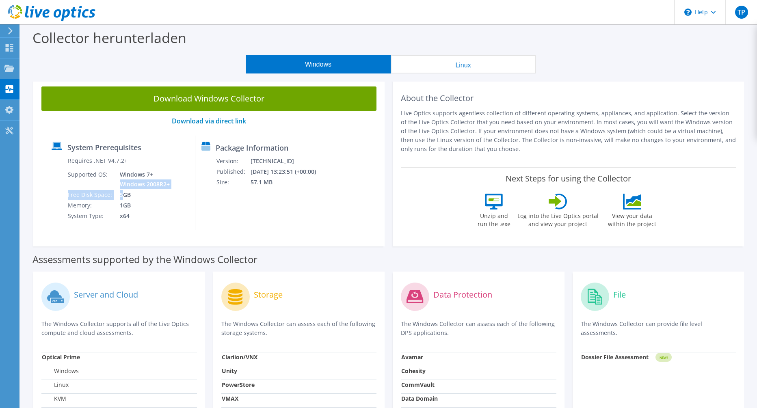
click at [121, 197] on td "5GB" at bounding box center [143, 195] width 58 height 11
drag, startPoint x: 486, startPoint y: 224, endPoint x: 523, endPoint y: 231, distance: 37.5
click at [523, 231] on div "Unzip and run the .exe Log into the Live Optics portal and view your project Vi…" at bounding box center [569, 216] width 186 height 45
click at [523, 231] on div "Log into the Live Optics portal and view your project" at bounding box center [558, 213] width 82 height 39
drag, startPoint x: 531, startPoint y: 225, endPoint x: 594, endPoint y: 228, distance: 63.0
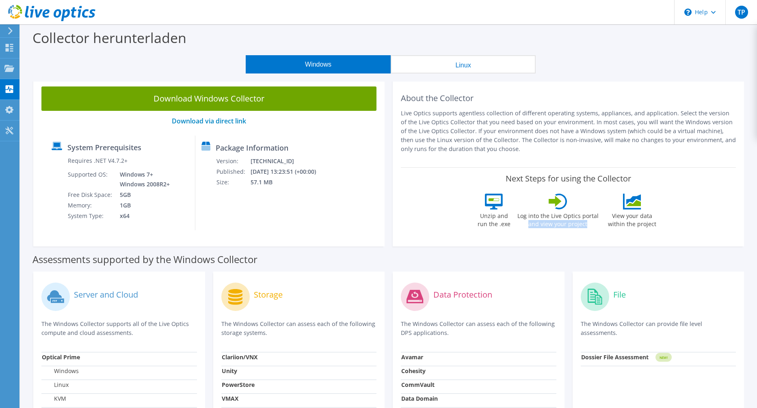
click at [594, 228] on label "Log into the Live Optics portal and view your project" at bounding box center [558, 219] width 82 height 19
drag, startPoint x: 645, startPoint y: 228, endPoint x: 653, endPoint y: 229, distance: 8.2
click at [653, 229] on div "View your data within the project" at bounding box center [632, 213] width 58 height 39
click at [654, 229] on div "View your data within the project" at bounding box center [632, 213] width 58 height 39
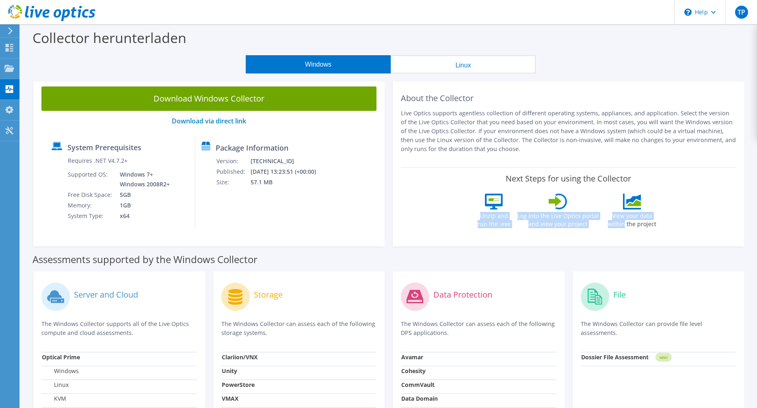
drag, startPoint x: 662, startPoint y: 216, endPoint x: 475, endPoint y: 216, distance: 187.2
click at [475, 216] on div "Next Steps for using the Collector Unzip and run the .exe Log into the Live Opt…" at bounding box center [568, 202] width 335 height 71
click at [474, 216] on div "Next Steps for using the Collector Unzip and run the .exe Log into the Live Opt…" at bounding box center [568, 202] width 335 height 71
click at [478, 215] on label "Unzip and run the .exe" at bounding box center [494, 219] width 37 height 19
click at [480, 215] on label "Unzip and run the .exe" at bounding box center [494, 219] width 37 height 19
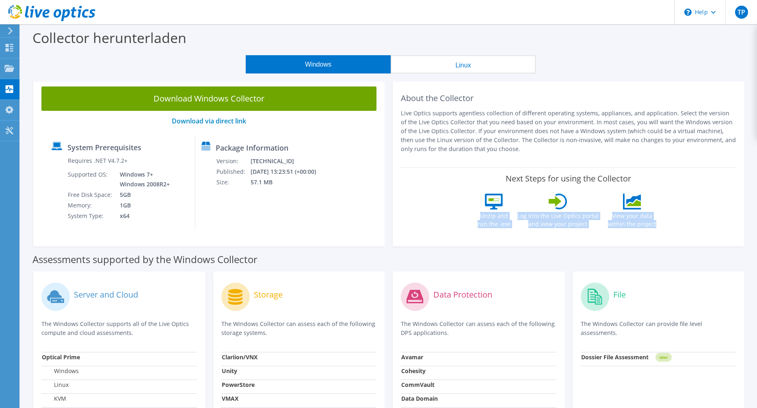
drag, startPoint x: 477, startPoint y: 214, endPoint x: 654, endPoint y: 242, distance: 179.7
click at [654, 242] on div "About the Collector Live Optics supports agentless collection of different oper…" at bounding box center [568, 162] width 351 height 168
click at [655, 242] on div "About the Collector Live Optics supports agentless collection of different oper…" at bounding box center [568, 162] width 351 height 168
drag
click at [466, 210] on div "Next Steps for using the Collector Unzip and run the .exe Log into the Live Opt…" at bounding box center [568, 202] width 335 height 71
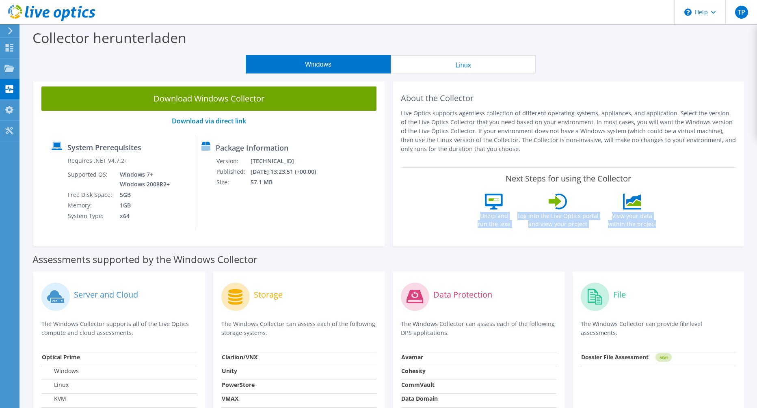
click at [465, 210] on div "Next Steps for using the Collector Unzip and run the .exe Log into the Live Opt…" at bounding box center [568, 202] width 335 height 71
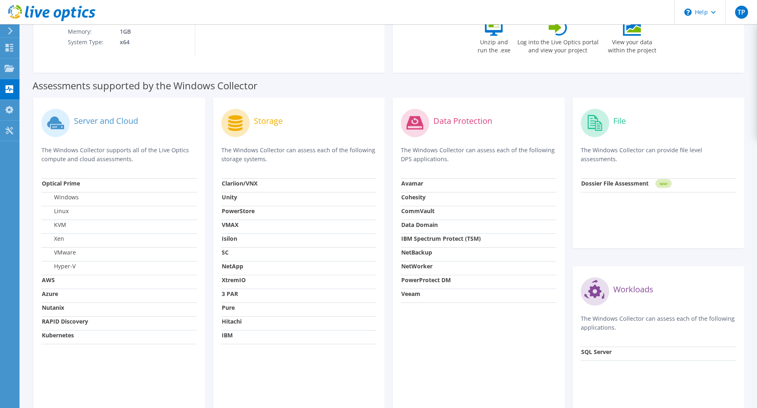
scroll to position [61, 0]
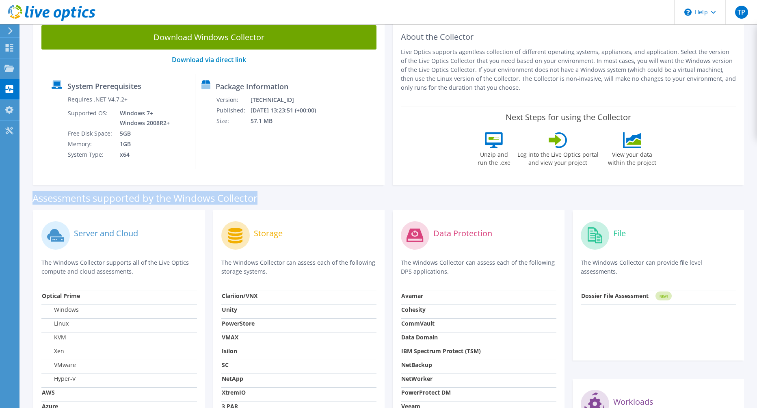
drag, startPoint x: 33, startPoint y: 196, endPoint x: 273, endPoint y: 198, distance: 239.6
click at [273, 198] on div "Assessments supported by the Windows Collector" at bounding box center [388, 196] width 712 height 20
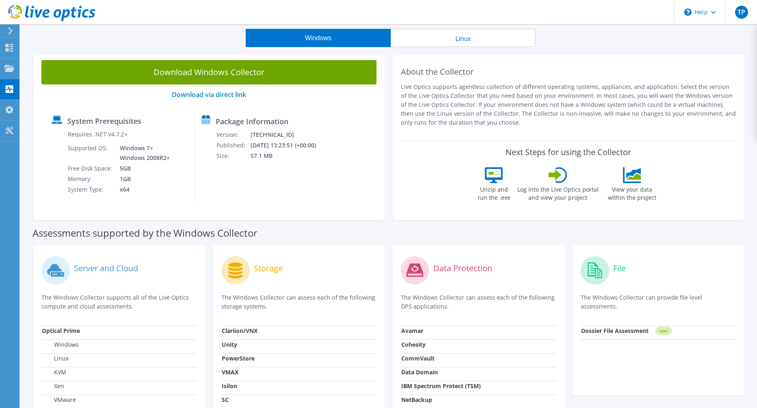
scroll to position [0, 0]
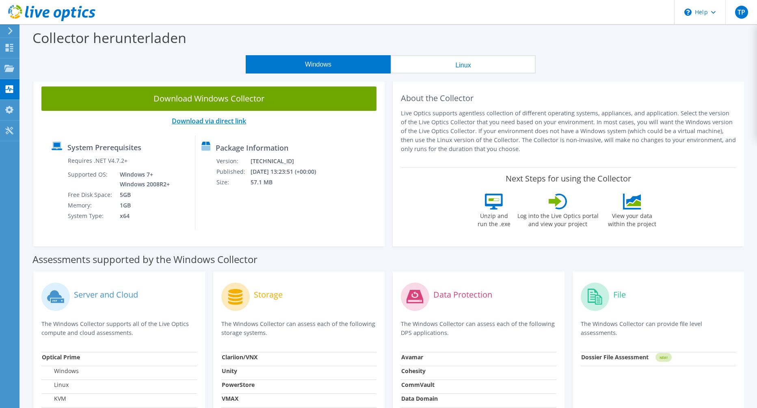
click at [217, 120] on link "Download via direct link" at bounding box center [209, 121] width 74 height 9
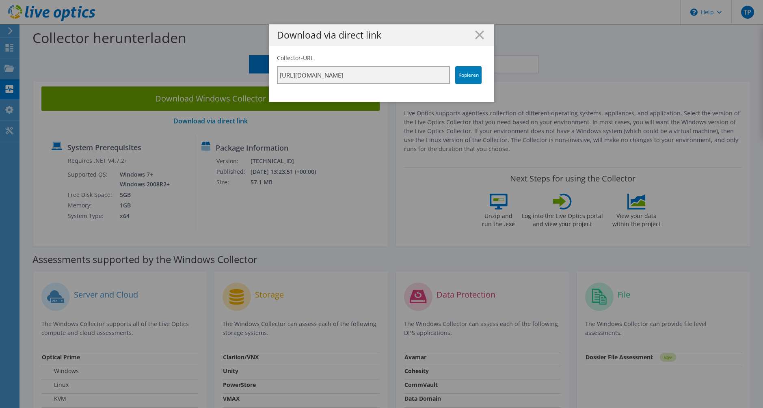
click at [382, 82] on input "https://app.liveoptics.com/collector/direct?request=2544e981-a0d5-4cc7-8104-ba4…" at bounding box center [363, 75] width 173 height 18
click at [464, 80] on link "Kopieren" at bounding box center [468, 75] width 26 height 18
click at [413, 69] on input "https://app.liveoptics.com/collector/direct?request=2544e981-a0d5-4cc7-8104-ba4…" at bounding box center [363, 75] width 173 height 18
click at [457, 75] on link "Kopieren" at bounding box center [468, 75] width 26 height 18
click at [480, 36] on h1 "Download via direct link" at bounding box center [381, 34] width 209 height 9
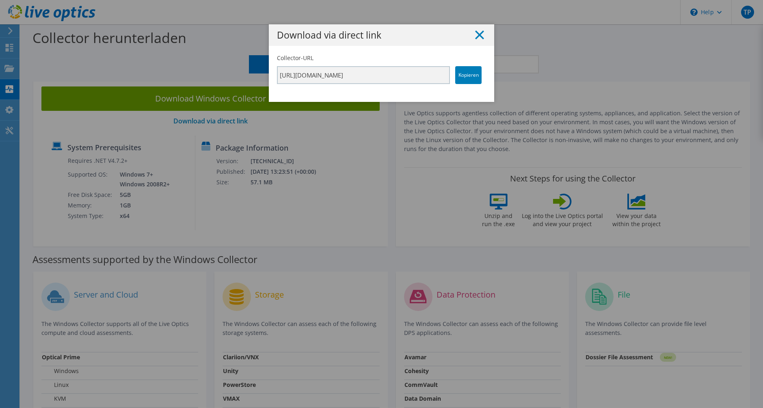
click at [475, 33] on icon at bounding box center [479, 34] width 9 height 9
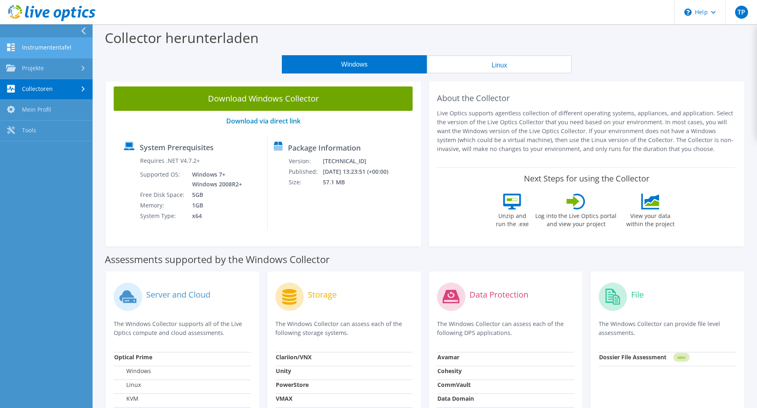
click at [37, 46] on link "Instrumententafel" at bounding box center [46, 48] width 93 height 21
click at [82, 28] on icon at bounding box center [83, 30] width 6 height 7
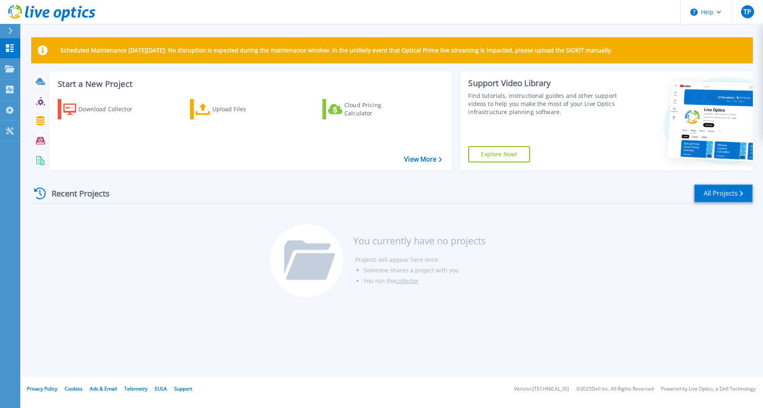
click at [720, 192] on link "All Projects" at bounding box center [723, 193] width 59 height 18
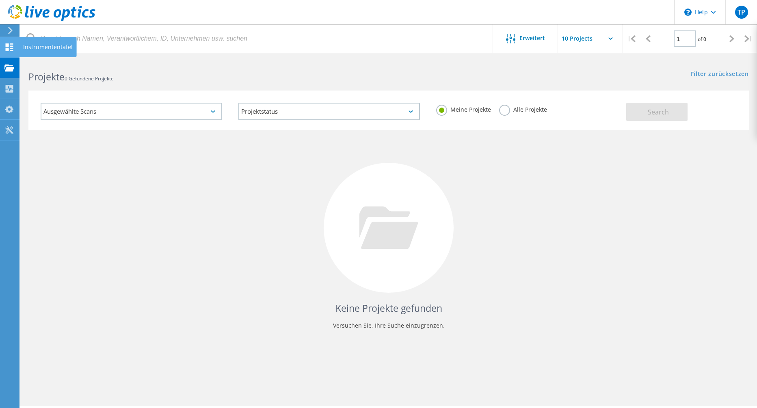
click at [10, 48] on icon at bounding box center [9, 47] width 10 height 8
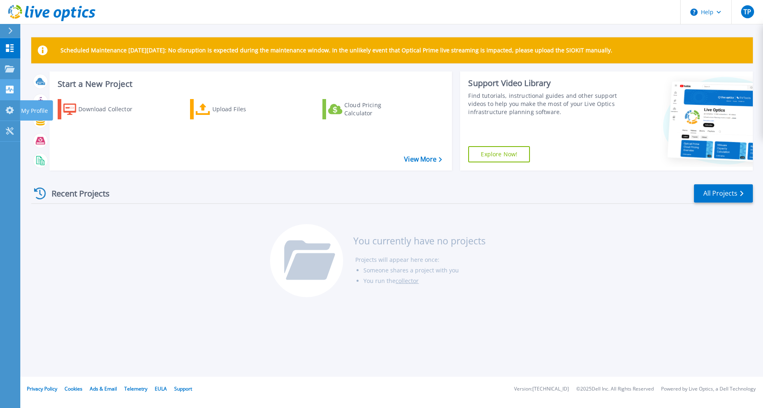
click at [7, 89] on icon at bounding box center [10, 90] width 10 height 8
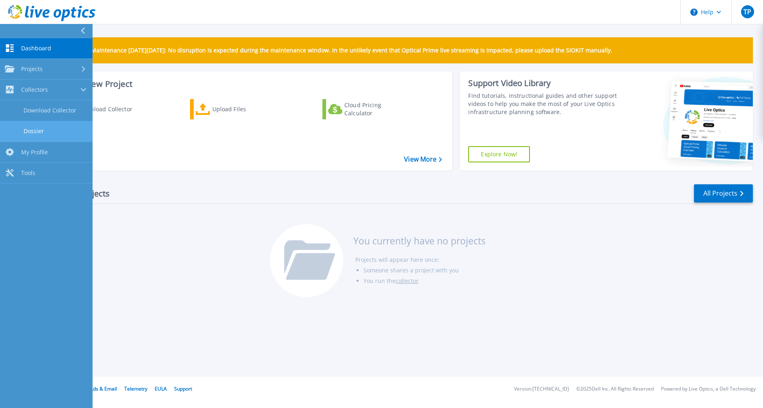
click at [25, 136] on link "Dossier" at bounding box center [46, 131] width 93 height 21
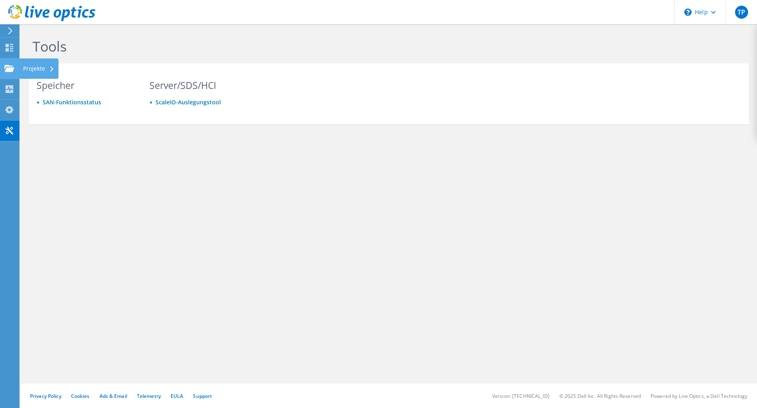
click at [7, 65] on use at bounding box center [9, 68] width 10 height 7
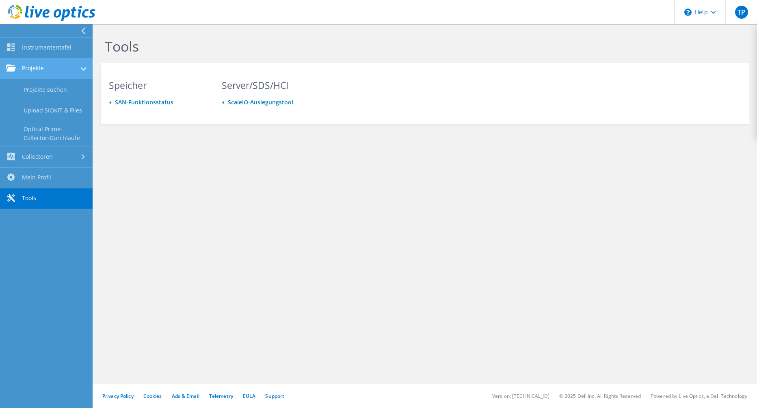
drag, startPoint x: 44, startPoint y: 51, endPoint x: 42, endPoint y: 63, distance: 12.0
click at [44, 50] on link "Instrumententafel" at bounding box center [46, 48] width 93 height 21
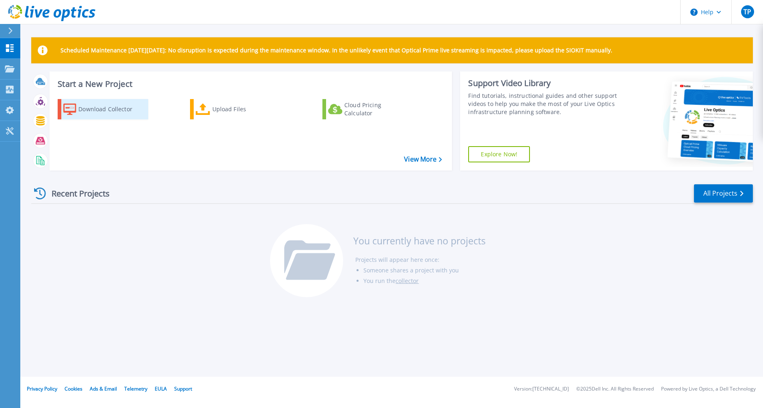
click at [95, 112] on div "Download Collector" at bounding box center [110, 109] width 65 height 16
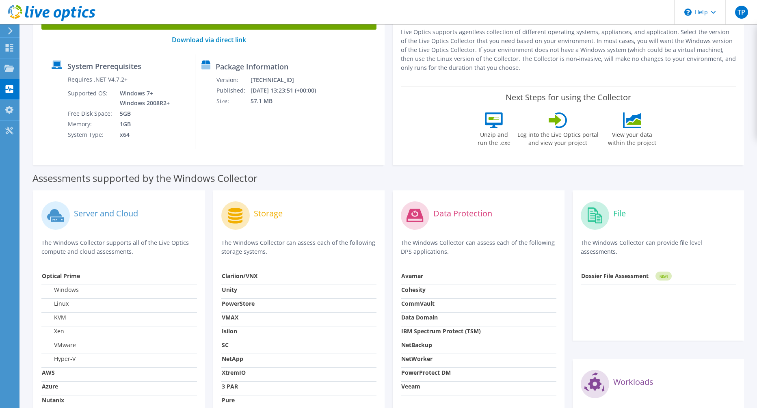
scroll to position [122, 0]
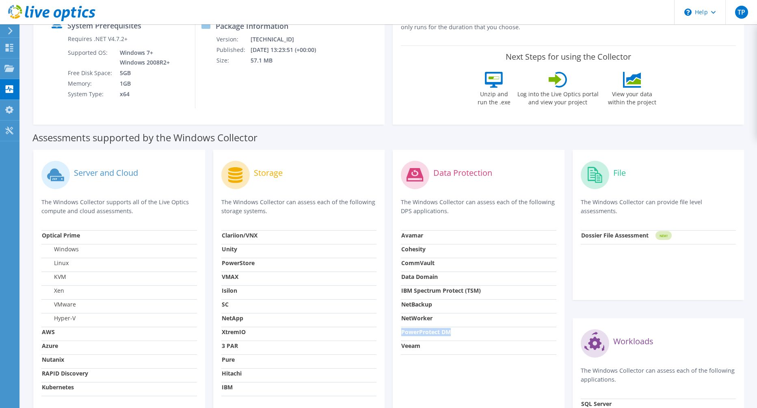
drag, startPoint x: 402, startPoint y: 330, endPoint x: 452, endPoint y: 335, distance: 50.6
click at [452, 335] on td "PowerProtect DM" at bounding box center [479, 334] width 156 height 14
drag, startPoint x: 410, startPoint y: 262, endPoint x: 434, endPoint y: 262, distance: 24.4
click at [434, 262] on strong "CommVault" at bounding box center [417, 263] width 33 height 8
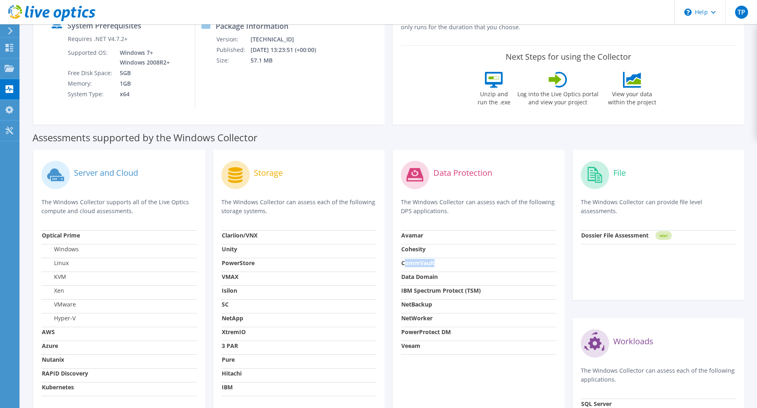
click at [434, 262] on strong "CommVault" at bounding box center [417, 263] width 33 height 8
drag, startPoint x: 421, startPoint y: 278, endPoint x: 440, endPoint y: 283, distance: 19.8
click at [440, 283] on td "Data Domain" at bounding box center [479, 279] width 156 height 14
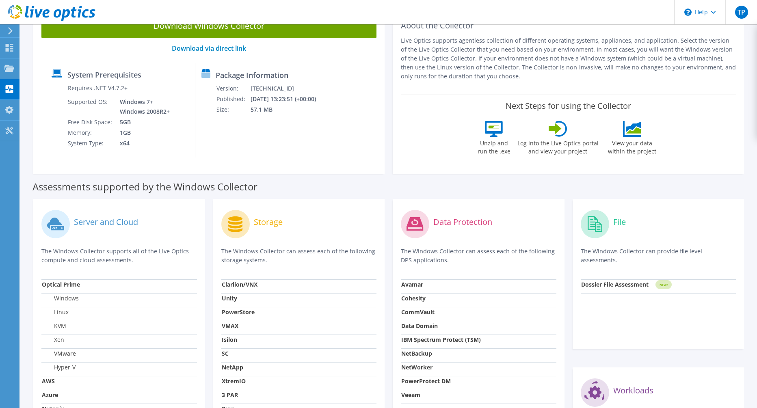
scroll to position [21, 0]
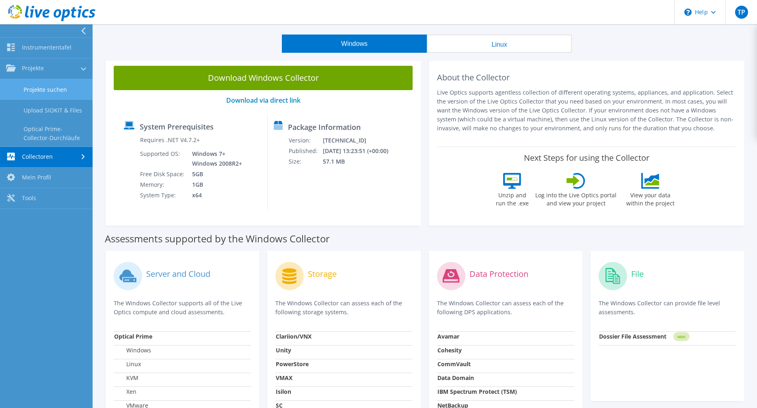
click at [49, 89] on link "Projekte suchen" at bounding box center [46, 89] width 93 height 21
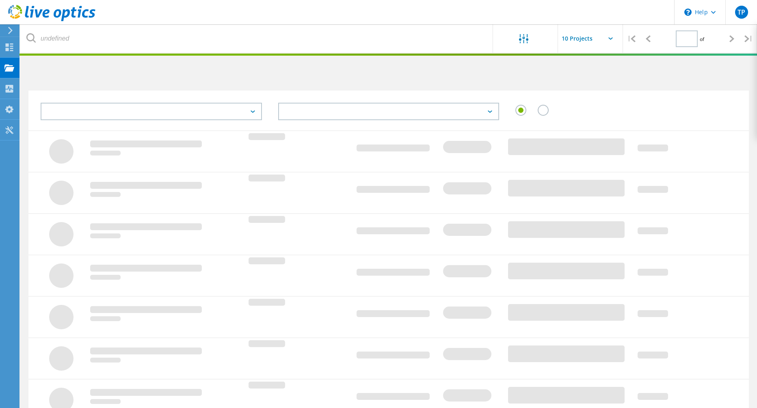
type input "1"
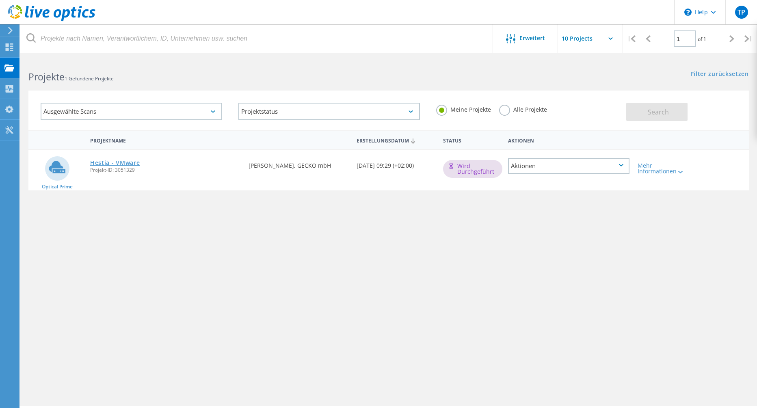
click at [112, 160] on link "Hestia - VMware" at bounding box center [115, 163] width 50 height 6
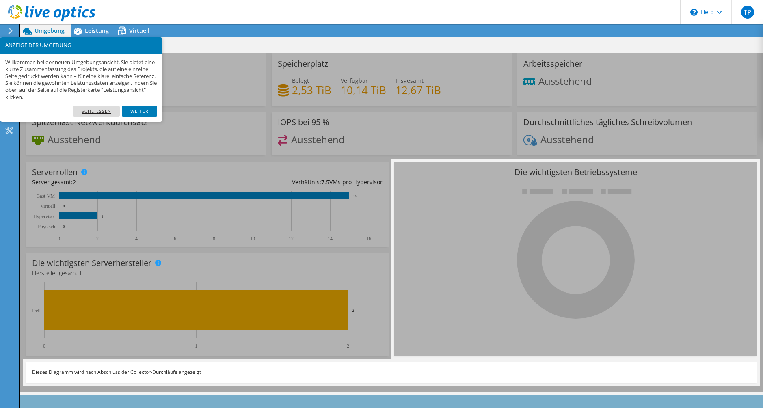
click at [103, 112] on link "Schließen" at bounding box center [96, 111] width 47 height 11
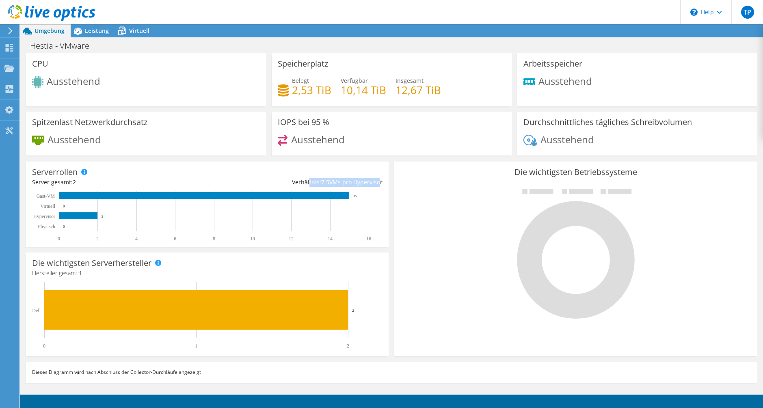
drag, startPoint x: 326, startPoint y: 182, endPoint x: 378, endPoint y: 183, distance: 52.0
click at [376, 183] on div "Verhältnis: 7.5 VMs pro Hypervisor" at bounding box center [295, 182] width 175 height 9
click at [378, 183] on div "Verhältnis: 7.5 VMs pro Hypervisor" at bounding box center [295, 182] width 175 height 9
drag, startPoint x: 303, startPoint y: 119, endPoint x: 320, endPoint y: 123, distance: 17.7
click at [320, 123] on h3 "IOPS bei 95 %" at bounding box center [304, 122] width 52 height 9
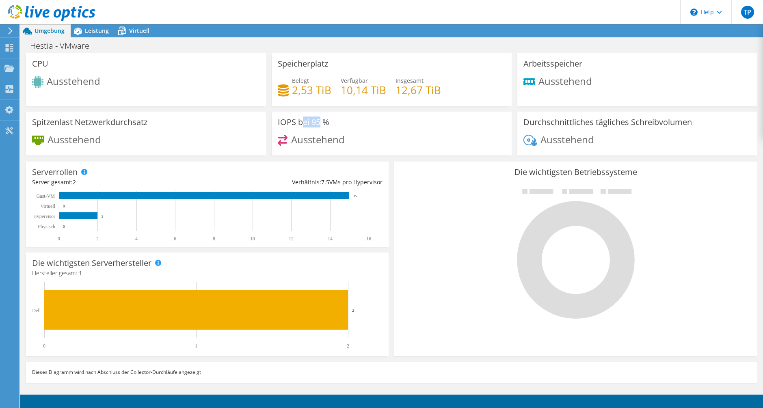
click at [320, 123] on h3 "IOPS bei 95 %" at bounding box center [304, 122] width 52 height 9
click at [331, 123] on div "IOPS bei 95 % Ausstehend" at bounding box center [392, 134] width 240 height 44
drag, startPoint x: 289, startPoint y: 140, endPoint x: 353, endPoint y: 137, distance: 64.7
click at [353, 137] on div "Ausstehend" at bounding box center [392, 143] width 228 height 17
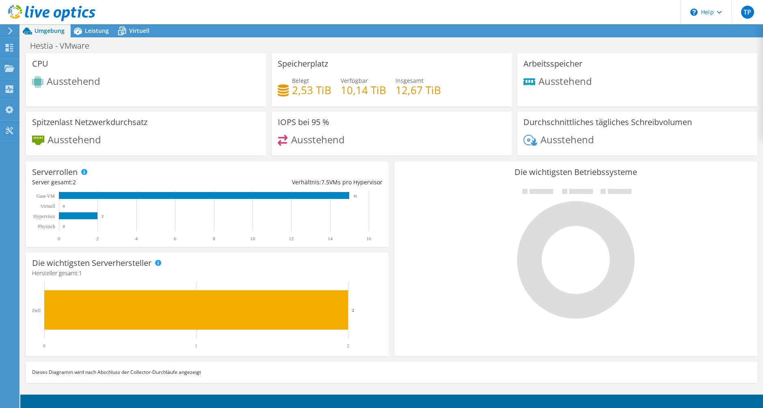
click at [354, 137] on div "Ausstehend" at bounding box center [392, 143] width 228 height 17
drag, startPoint x: 135, startPoint y: 140, endPoint x: 49, endPoint y: 144, distance: 86.6
click at [49, 144] on div "Ausstehend" at bounding box center [146, 143] width 228 height 17
click at [49, 144] on span "Ausstehend" at bounding box center [75, 138] width 54 height 13
click at [85, 35] on div "Leistung" at bounding box center [93, 30] width 44 height 13
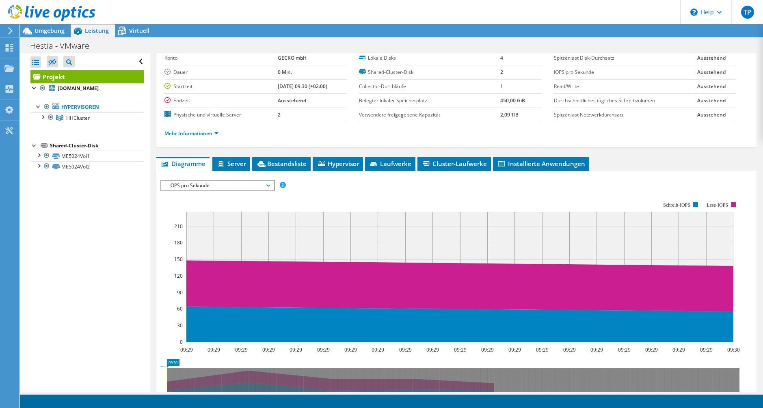
scroll to position [162, 0]
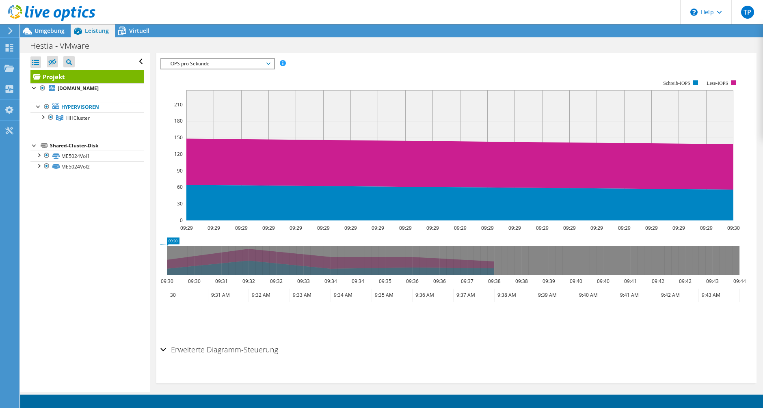
click at [164, 347] on div "Erweiterte Diagramm-Steuerung" at bounding box center [456, 350] width 592 height 17
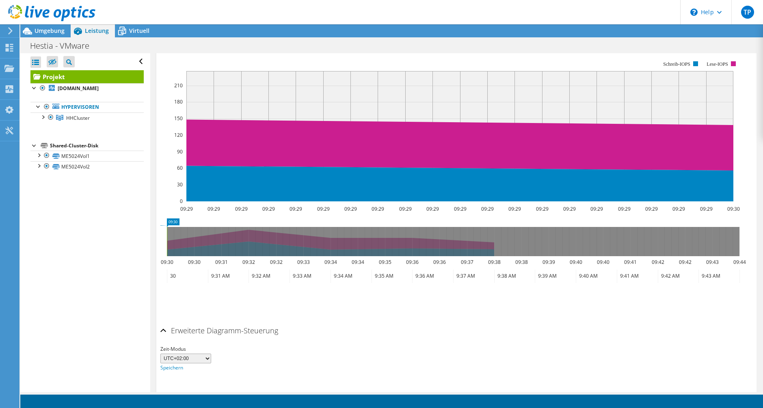
click at [162, 335] on div "Erweiterte Diagramm-Steuerung" at bounding box center [456, 330] width 592 height 17
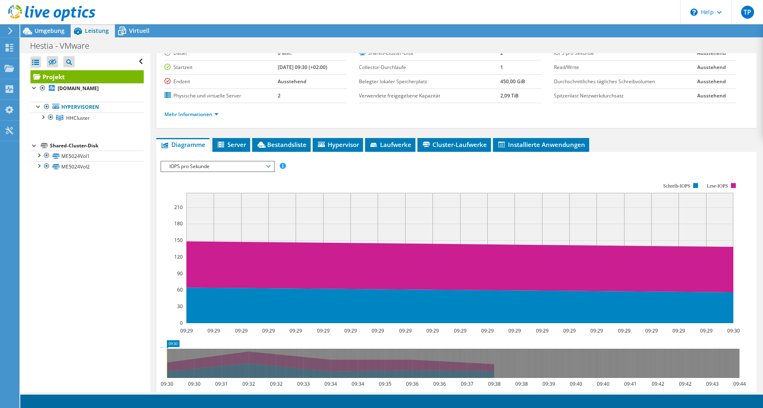
scroll to position [0, 0]
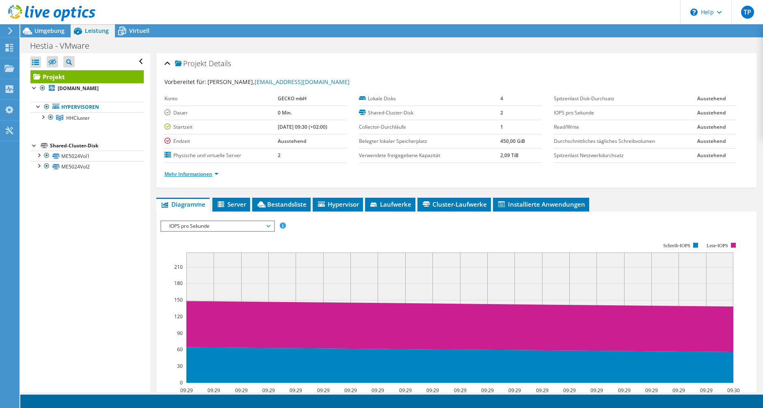
click at [206, 172] on link "Mehr Informationen" at bounding box center [191, 174] width 54 height 7
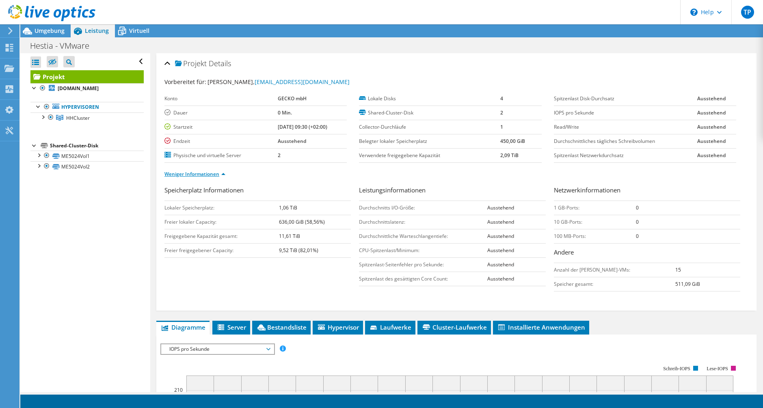
click at [206, 172] on link "Weniger Informationen" at bounding box center [194, 174] width 61 height 7
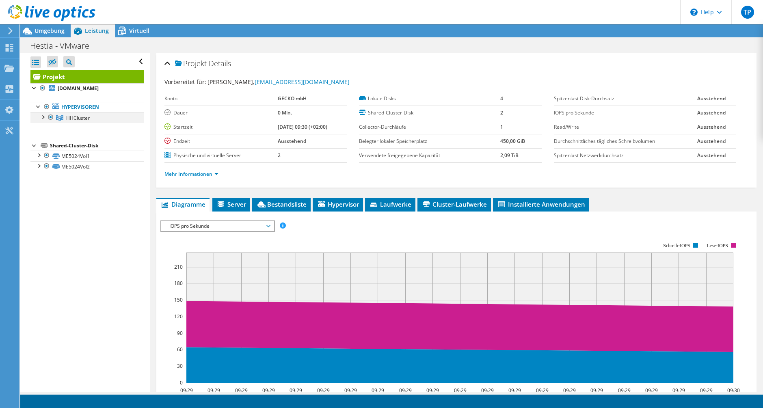
click at [43, 116] on div at bounding box center [43, 116] width 8 height 8
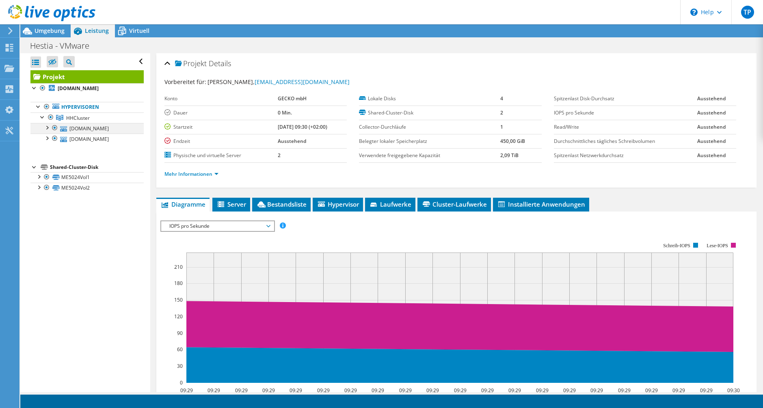
click at [47, 131] on div at bounding box center [47, 127] width 8 height 8
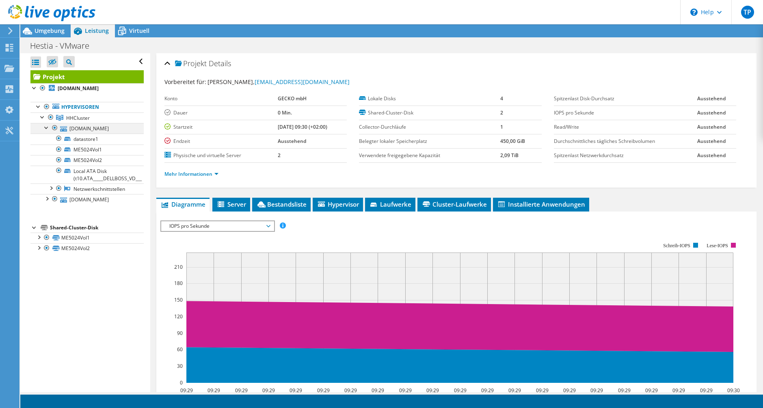
click at [48, 128] on div at bounding box center [47, 127] width 8 height 8
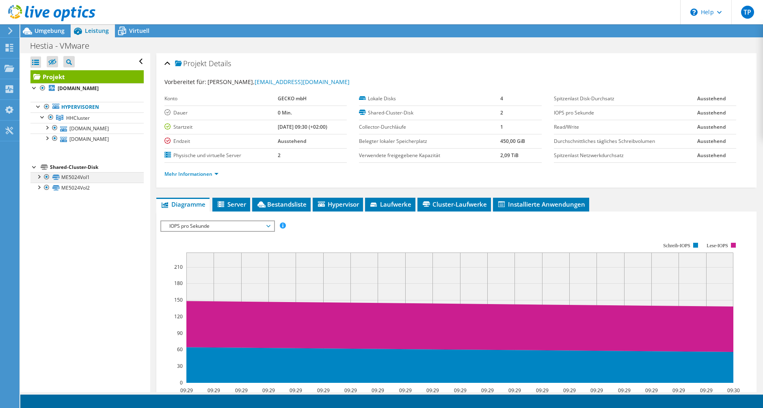
click at [38, 180] on div at bounding box center [39, 176] width 8 height 8
click at [57, 183] on link "ME5024Vol1" at bounding box center [86, 177] width 113 height 11
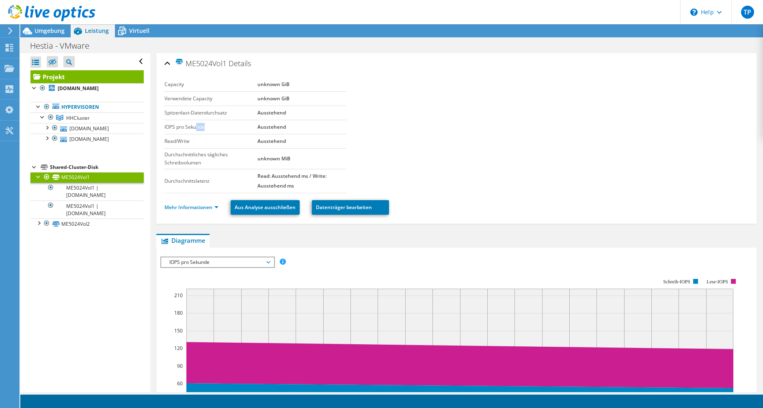
drag, startPoint x: 201, startPoint y: 125, endPoint x: 218, endPoint y: 122, distance: 17.3
click at [218, 122] on td "IOPS pro Sekunde" at bounding box center [210, 127] width 93 height 14
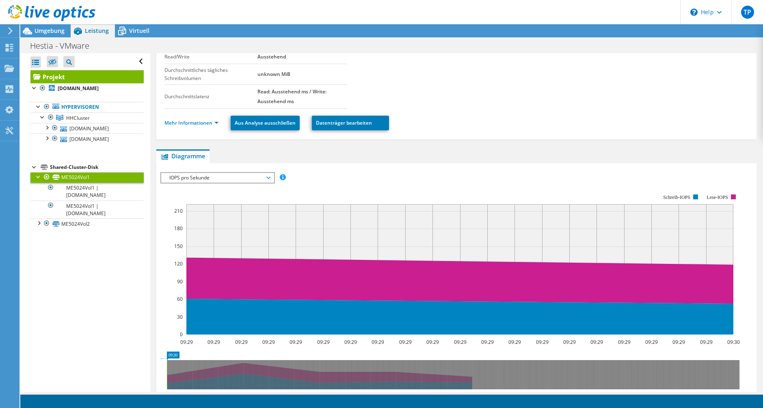
scroll to position [122, 0]
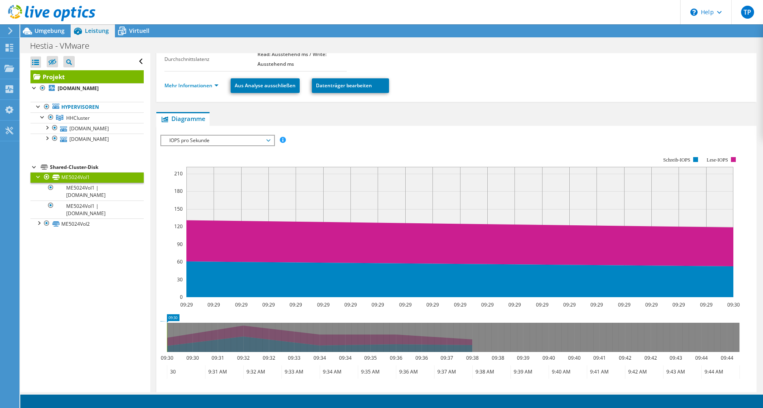
click at [216, 137] on span "IOPS pro Sekunde" at bounding box center [217, 141] width 104 height 10
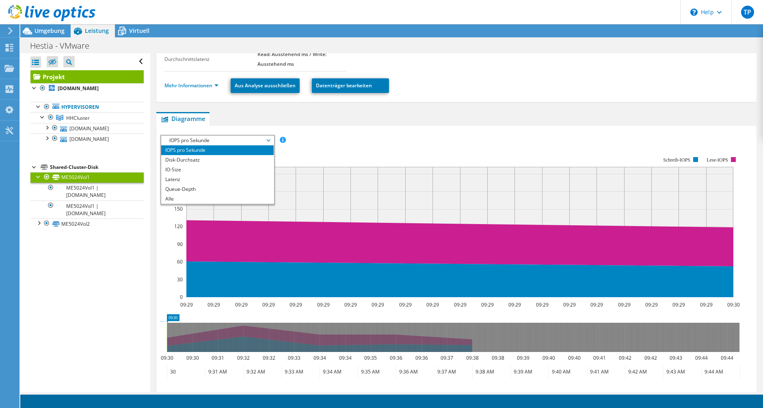
click at [216, 137] on span "IOPS pro Sekunde" at bounding box center [217, 141] width 104 height 10
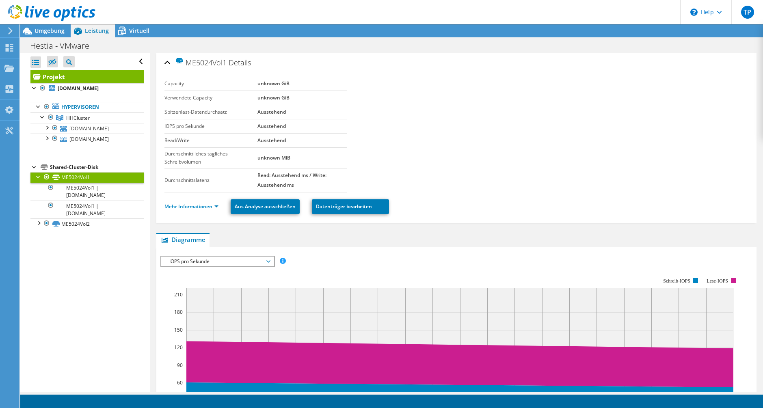
scroll to position [0, 0]
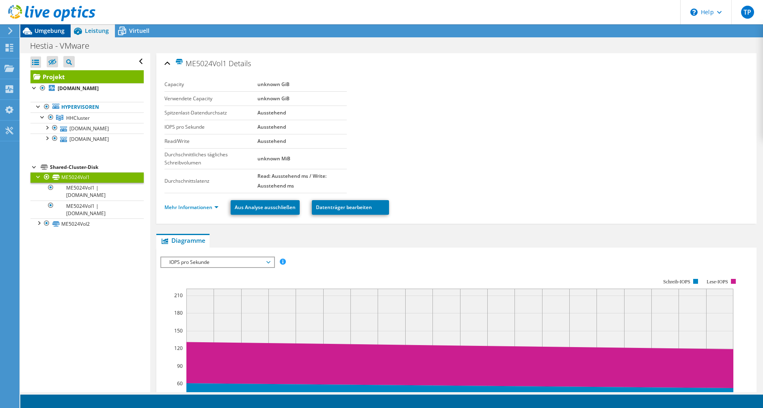
click at [38, 29] on span "Umgebung" at bounding box center [50, 31] width 30 height 8
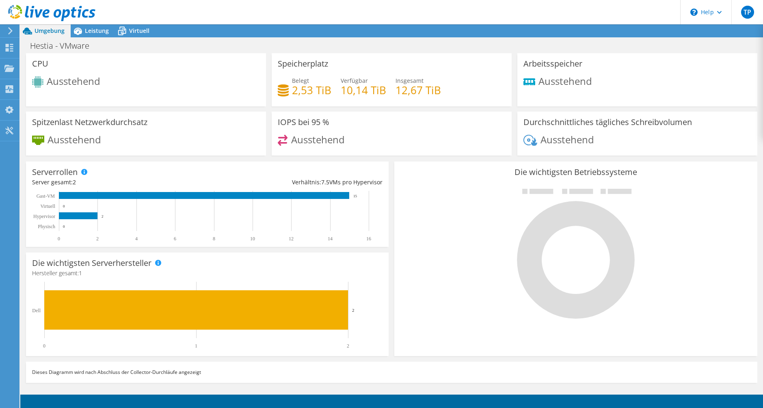
scroll to position [46, 0]
click at [125, 31] on icon at bounding box center [122, 31] width 8 height 6
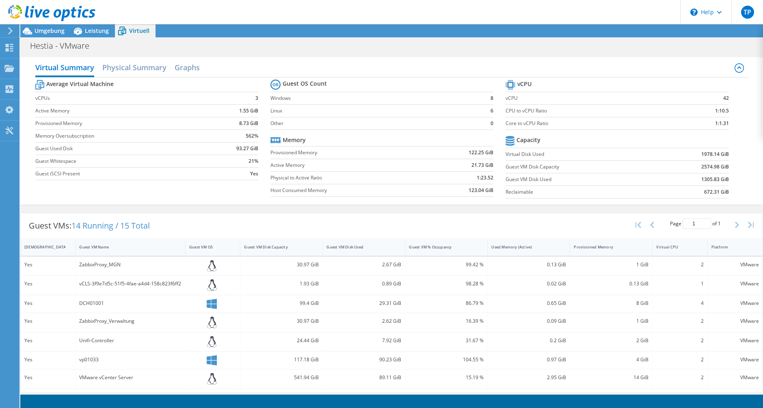
click at [280, 105] on td "Linux" at bounding box center [376, 110] width 212 height 13
click at [121, 68] on h2 "Physical Summary" at bounding box center [134, 68] width 64 height 18
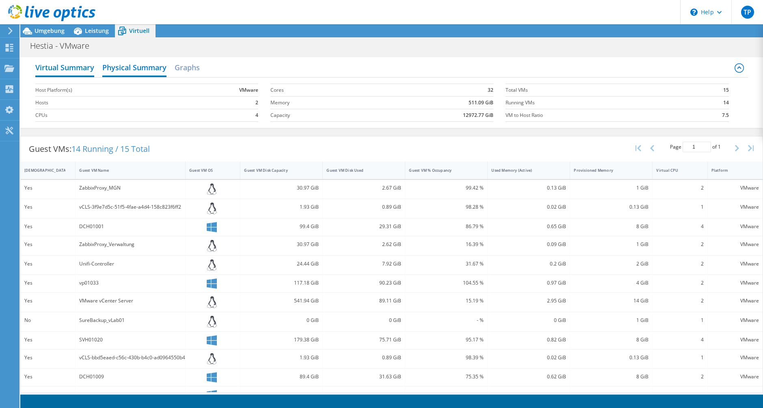
click at [72, 64] on h2 "Virtual Summary" at bounding box center [64, 68] width 59 height 18
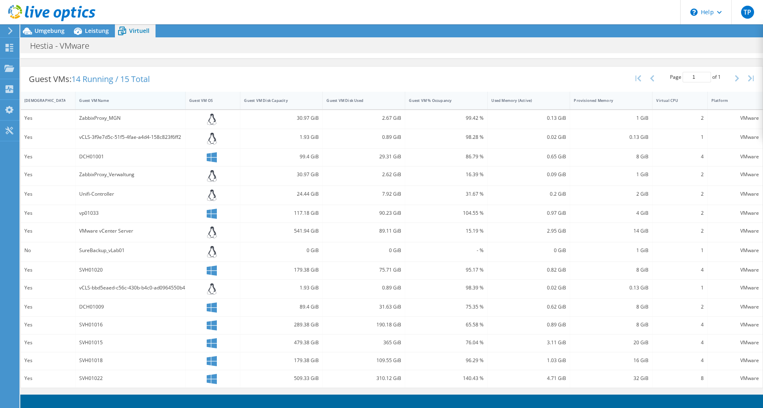
scroll to position [0, 0]
click at [51, 26] on div at bounding box center [47, 13] width 95 height 27
click at [53, 32] on span "Umgebung" at bounding box center [50, 31] width 30 height 8
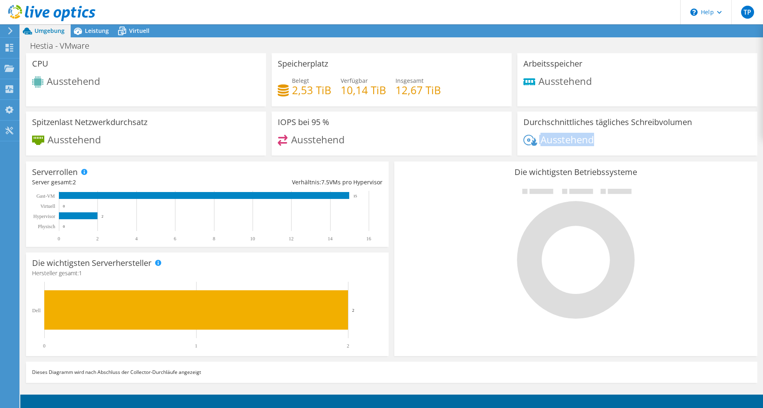
drag, startPoint x: 598, startPoint y: 142, endPoint x: 535, endPoint y: 134, distance: 63.4
click at [535, 135] on div "Ausstehend" at bounding box center [637, 143] width 228 height 17
click at [535, 135] on div "Ausstehend" at bounding box center [558, 139] width 71 height 9
drag, startPoint x: 554, startPoint y: 77, endPoint x: 588, endPoint y: 76, distance: 34.5
click at [587, 76] on span "Ausstehend" at bounding box center [565, 80] width 54 height 13
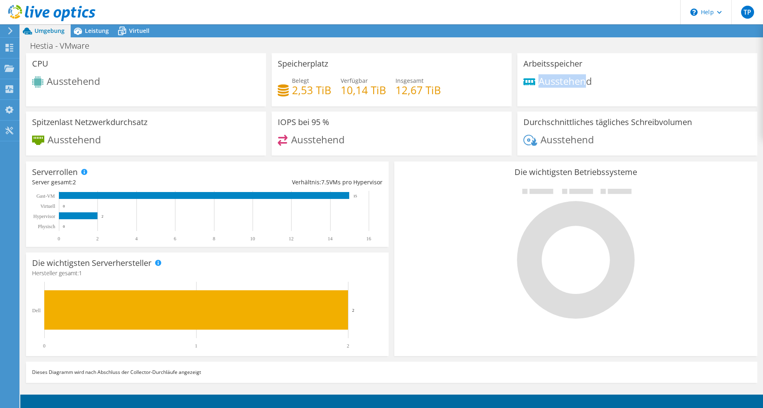
click at [589, 76] on span "Ausstehend" at bounding box center [565, 80] width 54 height 13
drag, startPoint x: 609, startPoint y: 133, endPoint x: 504, endPoint y: 143, distance: 105.6
click at [504, 143] on div "CPU Ausstehend Speicherplatz Belegt 2,53 TiB Verfügbar 10,14 TiB Insgesamt 12,6…" at bounding box center [391, 107] width 737 height 108
click at [554, 136] on span "Ausstehend" at bounding box center [568, 138] width 54 height 13
drag, startPoint x: 570, startPoint y: 143, endPoint x: 607, endPoint y: 139, distance: 37.6
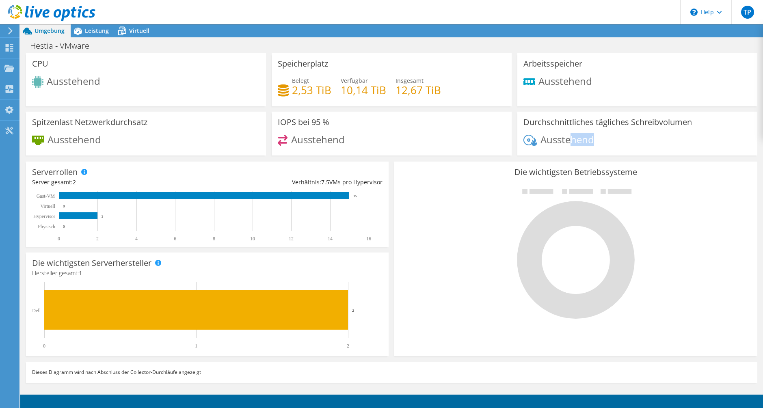
click at [606, 139] on div "Ausstehend" at bounding box center [637, 143] width 228 height 17
click at [607, 138] on div "Ausstehend" at bounding box center [637, 143] width 228 height 17
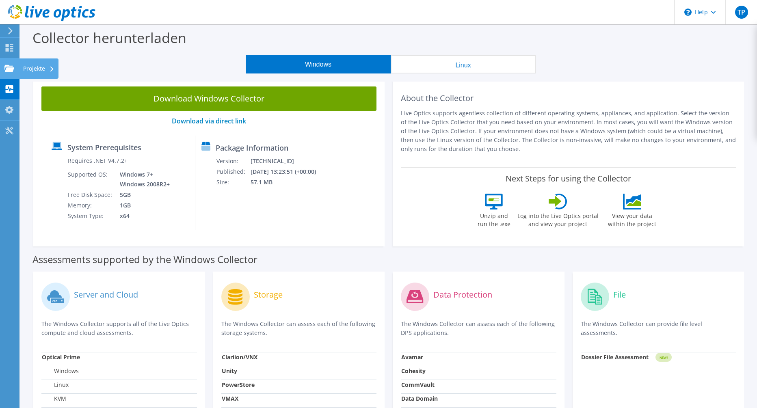
click at [9, 66] on use at bounding box center [9, 68] width 10 height 7
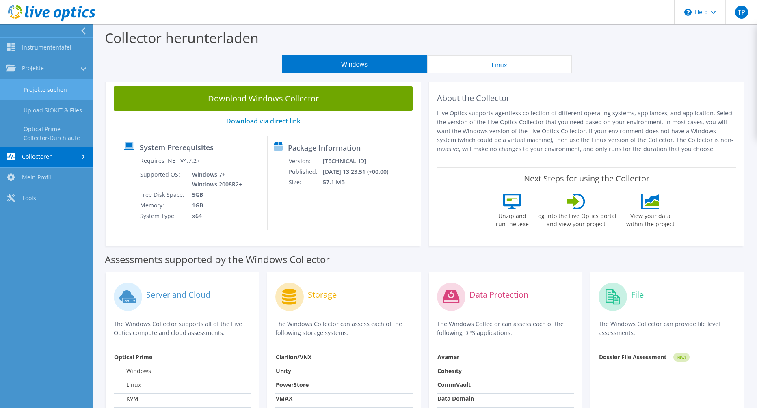
click at [36, 90] on link "Projekte suchen" at bounding box center [46, 89] width 93 height 21
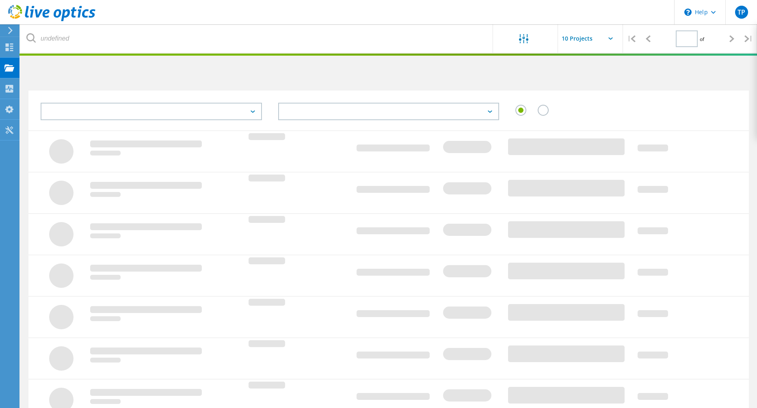
type input "1"
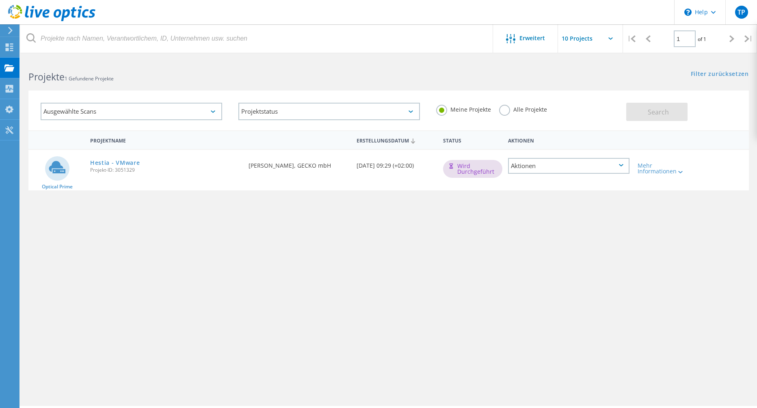
drag, startPoint x: 479, startPoint y: 167, endPoint x: 530, endPoint y: 167, distance: 51.2
click at [494, 167] on div "Wird durchgeführt" at bounding box center [472, 169] width 59 height 18
click at [538, 167] on div "Aktionen" at bounding box center [568, 166] width 121 height 16
click at [570, 212] on div "Projektname Erstellungsdatum Status Aktionen Optical Prime Hestia - VMware Proj…" at bounding box center [388, 235] width 720 height 211
drag, startPoint x: 463, startPoint y: 162, endPoint x: 469, endPoint y: 169, distance: 9.5
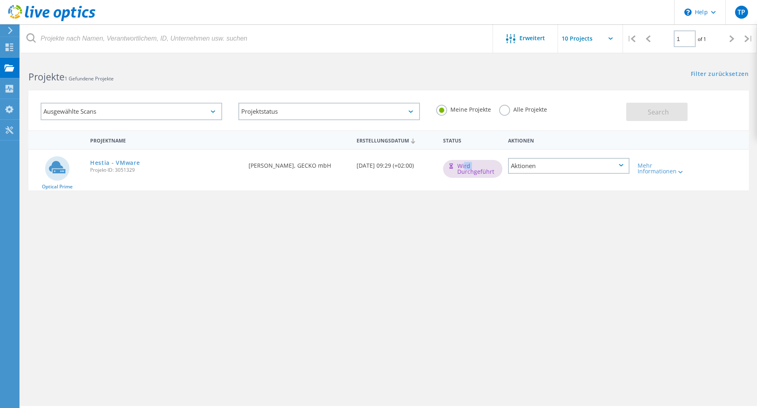
click at [469, 169] on div "Wird durchgeführt" at bounding box center [472, 169] width 59 height 18
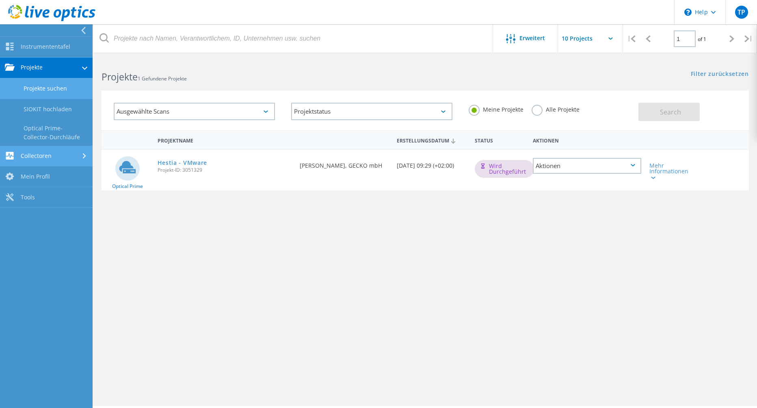
click at [37, 152] on link "Collectoren" at bounding box center [46, 156] width 93 height 21
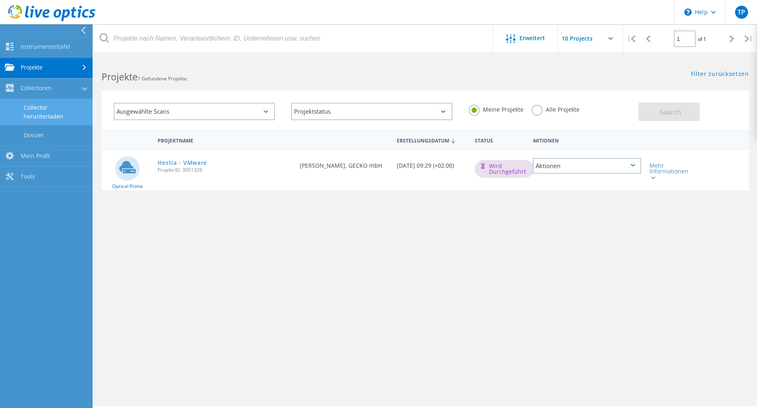
click at [50, 105] on link "Collector herunterladen" at bounding box center [46, 112] width 93 height 26
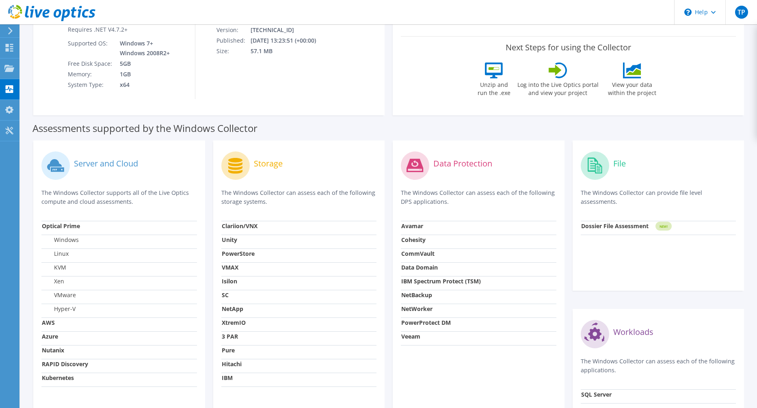
scroll to position [162, 0]
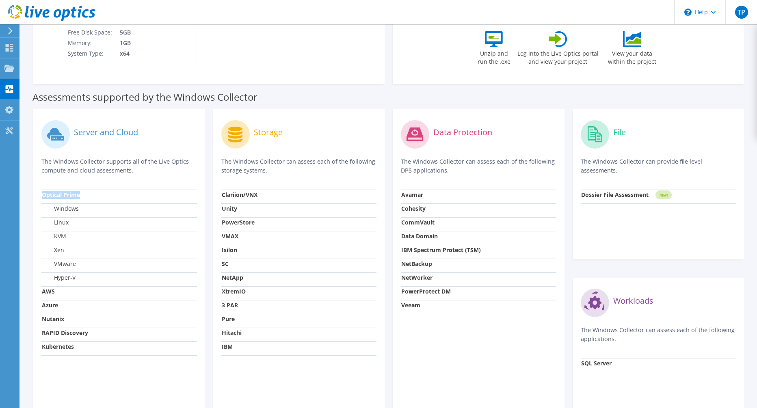
drag, startPoint x: 40, startPoint y: 194, endPoint x: 84, endPoint y: 199, distance: 43.8
click at [84, 199] on div "Server and Cloud The Windows Collector supports all of the Live Optics compute …" at bounding box center [119, 268] width 172 height 319
drag, startPoint x: 53, startPoint y: 209, endPoint x: 85, endPoint y: 212, distance: 32.7
click at [86, 212] on td "Windows" at bounding box center [119, 210] width 156 height 14
drag, startPoint x: 57, startPoint y: 221, endPoint x: 68, endPoint y: 230, distance: 14.4
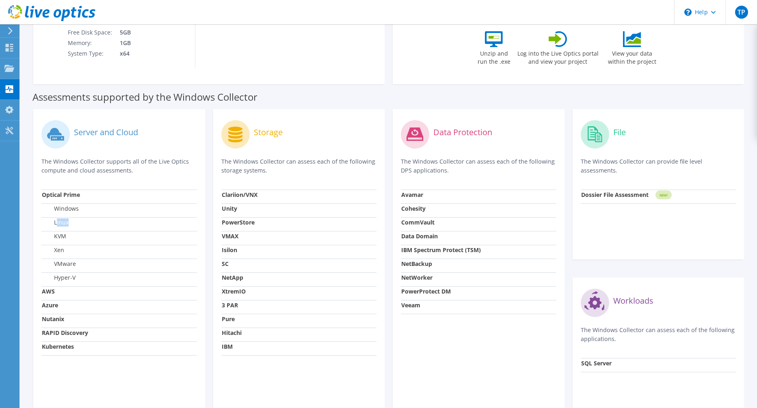
click at [72, 228] on td "Linux" at bounding box center [119, 224] width 156 height 14
drag, startPoint x: 64, startPoint y: 237, endPoint x: 108, endPoint y: 242, distance: 44.1
click at [108, 242] on td "KVM" at bounding box center [119, 238] width 156 height 14
drag, startPoint x: 45, startPoint y: 255, endPoint x: 56, endPoint y: 255, distance: 10.2
click at [55, 255] on td "Xen" at bounding box center [119, 252] width 156 height 14
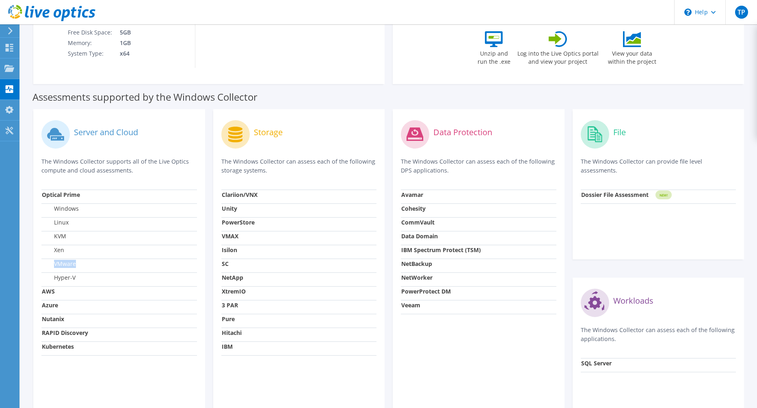
drag, startPoint x: 51, startPoint y: 266, endPoint x: 91, endPoint y: 265, distance: 40.2
click at [91, 265] on td "VMware" at bounding box center [119, 266] width 156 height 14
drag, startPoint x: 54, startPoint y: 276, endPoint x: 83, endPoint y: 281, distance: 30.2
click at [83, 281] on td "Hyper-V" at bounding box center [119, 279] width 156 height 14
drag, startPoint x: 270, startPoint y: 133, endPoint x: 280, endPoint y: 160, distance: 28.5
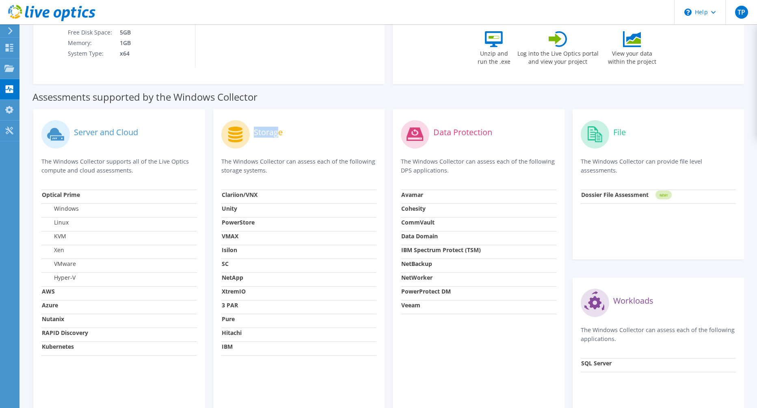
click at [292, 141] on div "Storage" at bounding box center [299, 134] width 156 height 34
drag, startPoint x: 248, startPoint y: 198, endPoint x: 267, endPoint y: 201, distance: 18.8
click at [267, 201] on td "Clariion/VNX" at bounding box center [299, 197] width 156 height 14
drag, startPoint x: 215, startPoint y: 214, endPoint x: 248, endPoint y: 219, distance: 33.3
click at [248, 219] on div "Storage The Windows Collector can assess each of the following storage systems.…" at bounding box center [299, 268] width 172 height 319
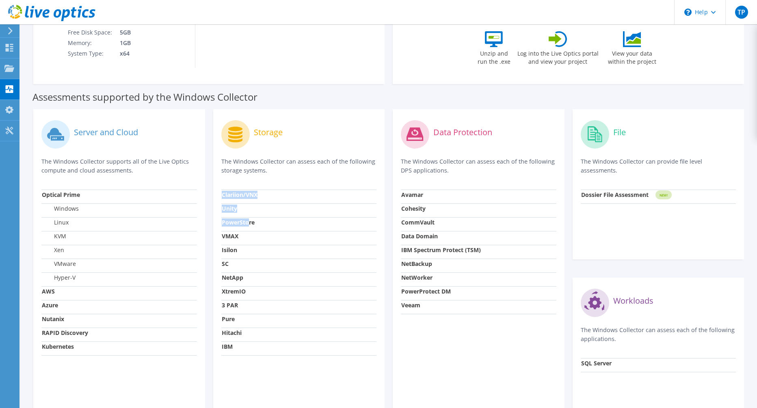
click at [240, 223] on strong "PowerStore" at bounding box center [238, 222] width 33 height 8
click at [224, 261] on strong "SC" at bounding box center [225, 264] width 7 height 8
click at [11, 87] on use at bounding box center [10, 89] width 8 height 8
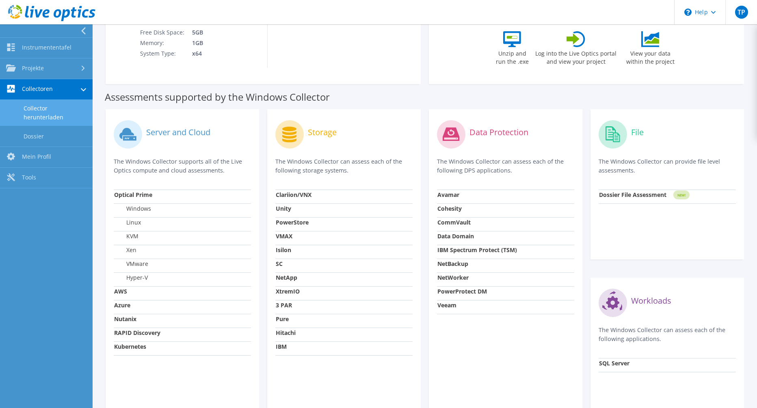
click at [33, 104] on link "Collector herunterladen" at bounding box center [46, 113] width 93 height 26
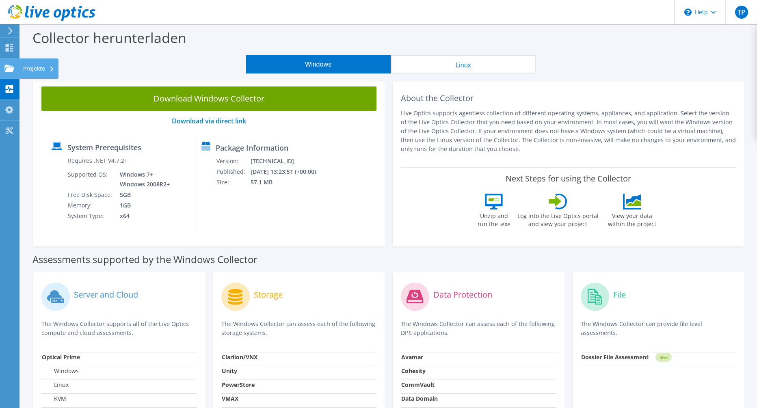
click at [10, 67] on icon at bounding box center [9, 69] width 10 height 8
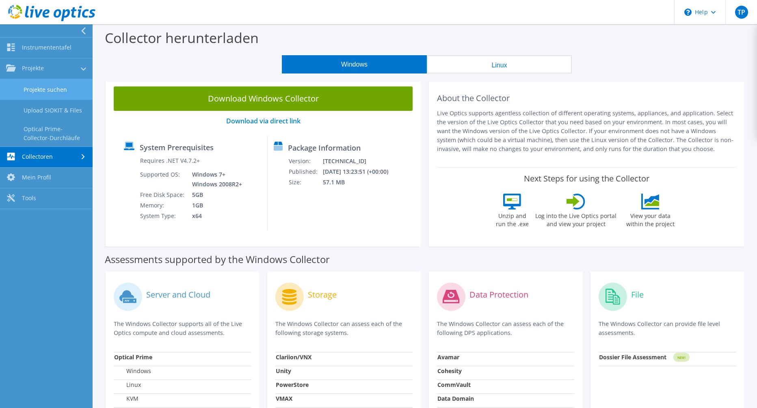
click at [56, 94] on link "Projekte suchen" at bounding box center [46, 89] width 93 height 21
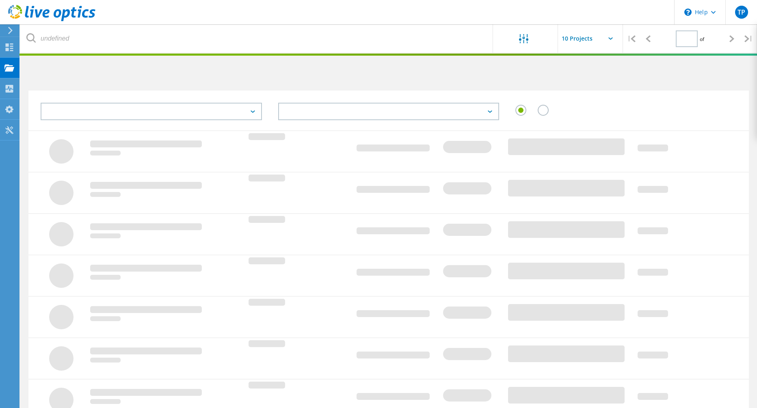
type input "1"
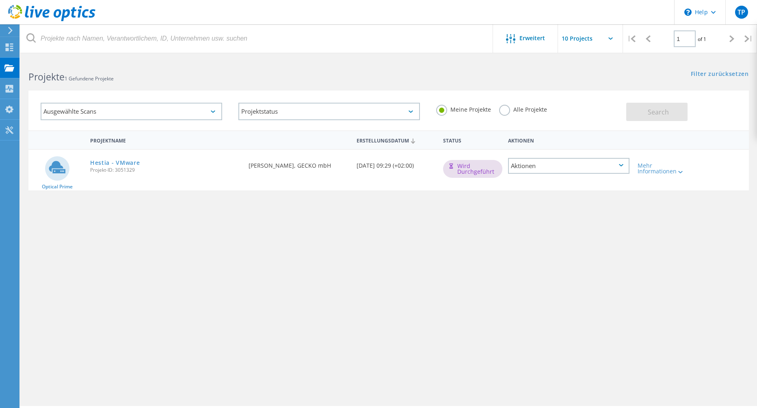
click at [363, 191] on div "Projektname Erstellungsdatum Status Aktionen Optical Prime Hestia - VMware Proj…" at bounding box center [388, 235] width 720 height 211
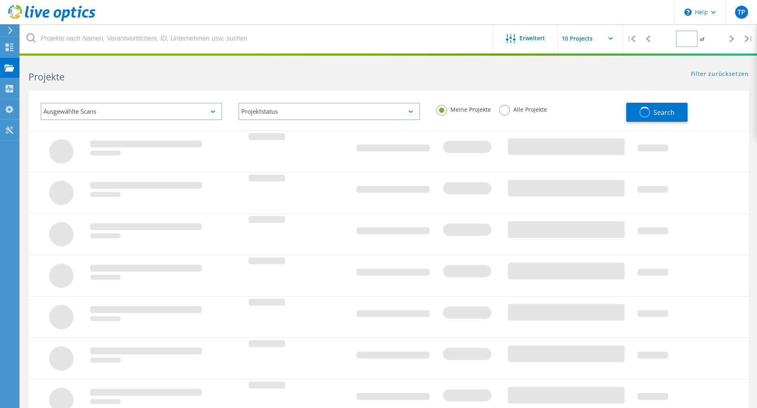
type input "1"
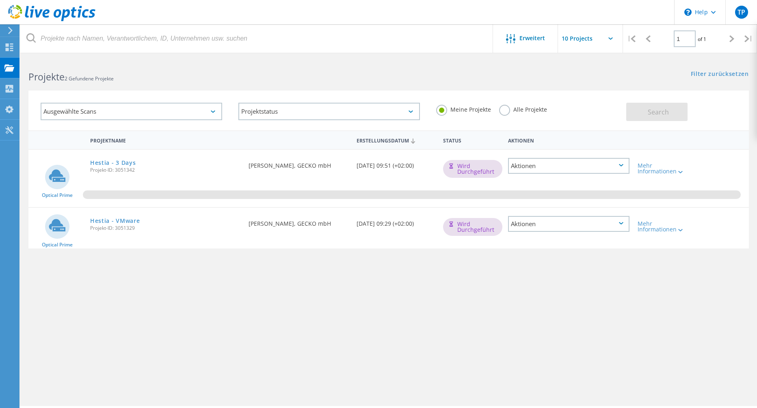
click at [59, 245] on span "Optical Prime" at bounding box center [57, 244] width 31 height 5
click at [61, 237] on circle at bounding box center [57, 226] width 24 height 24
click at [127, 221] on link "Hestia - VMware" at bounding box center [115, 221] width 50 height 6
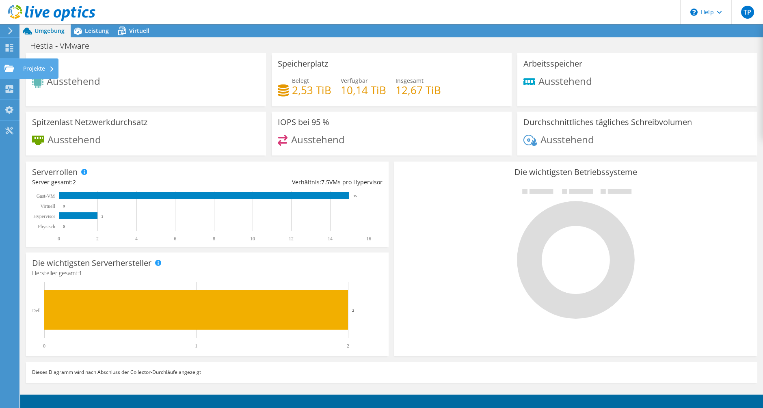
click at [9, 70] on use at bounding box center [9, 68] width 10 height 7
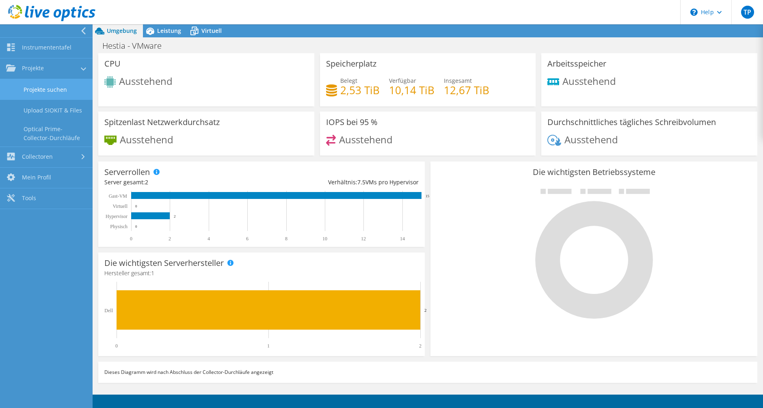
click at [22, 93] on link "Projekte suchen" at bounding box center [46, 89] width 93 height 21
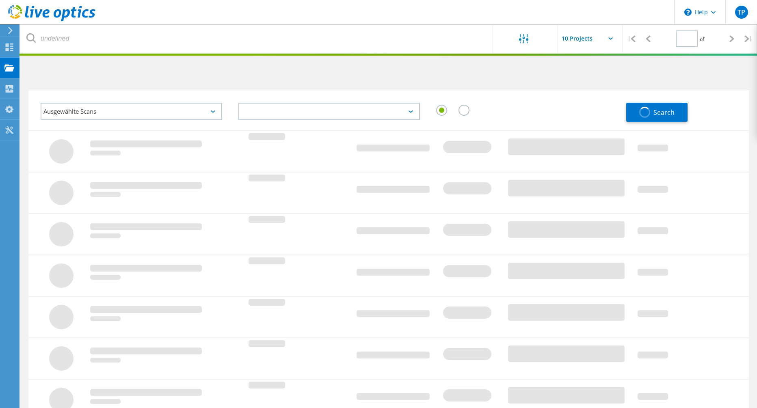
type input "1"
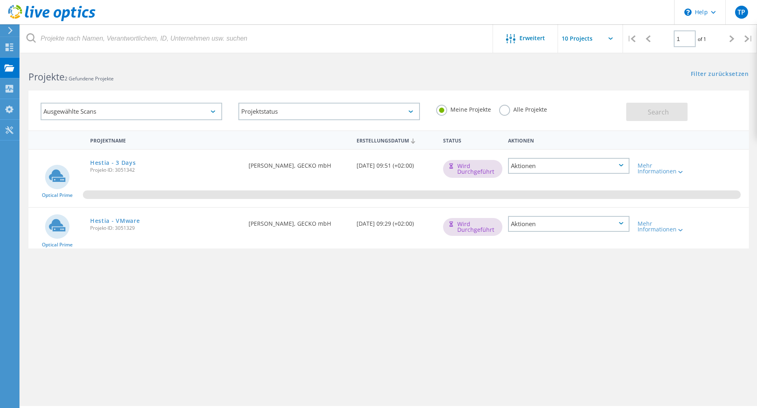
click at [664, 234] on div "Mehr Informationen" at bounding box center [663, 224] width 58 height 32
click at [668, 225] on div "Mehr Informationen" at bounding box center [663, 226] width 50 height 11
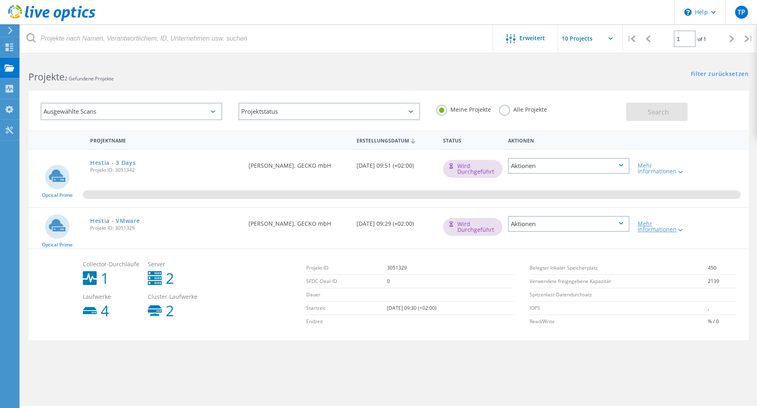
click at [668, 225] on div "Mehr Informationen" at bounding box center [663, 226] width 50 height 11
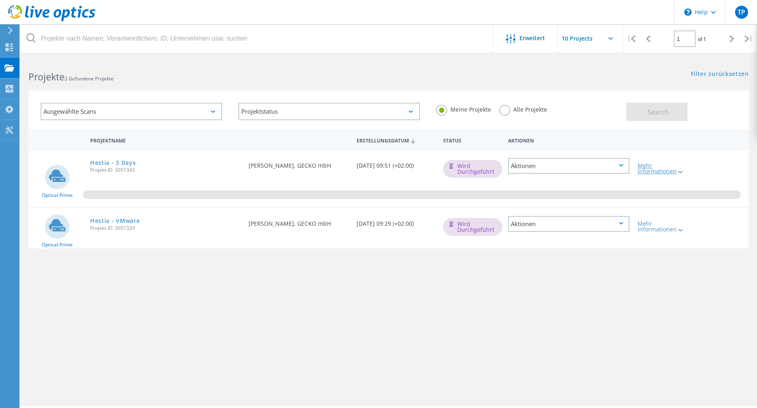
click at [649, 166] on div "Mehr Informationen" at bounding box center [663, 168] width 50 height 11
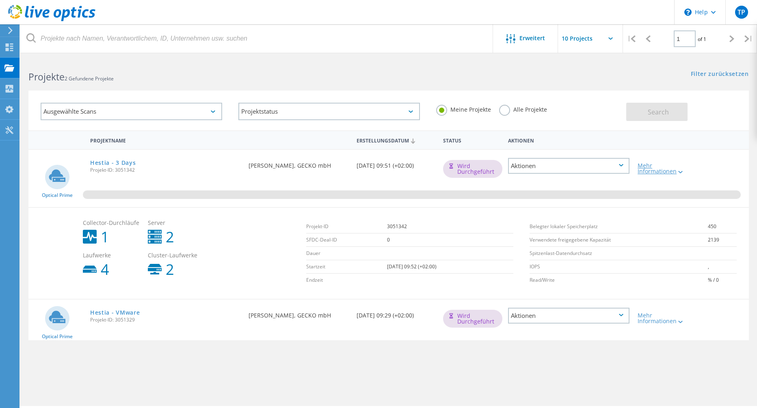
click at [649, 166] on div "Mehr Informationen" at bounding box center [663, 168] width 50 height 11
